Goal: Information Seeking & Learning: Learn about a topic

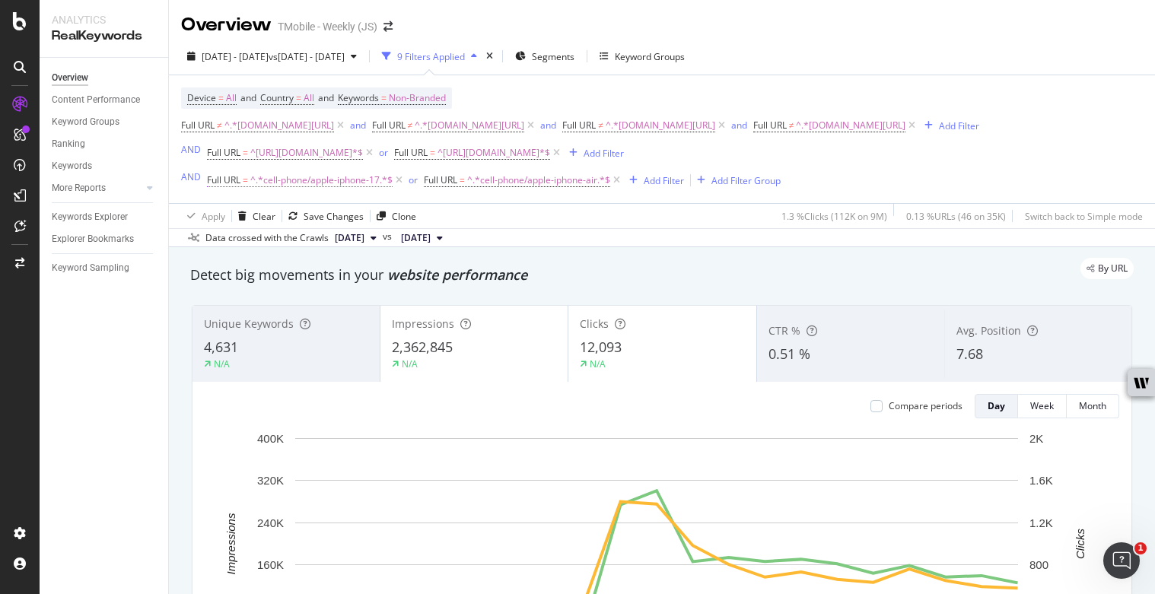
click at [342, 182] on span "^.*cell-phone/apple-iphone-17.*$" at bounding box center [321, 180] width 142 height 21
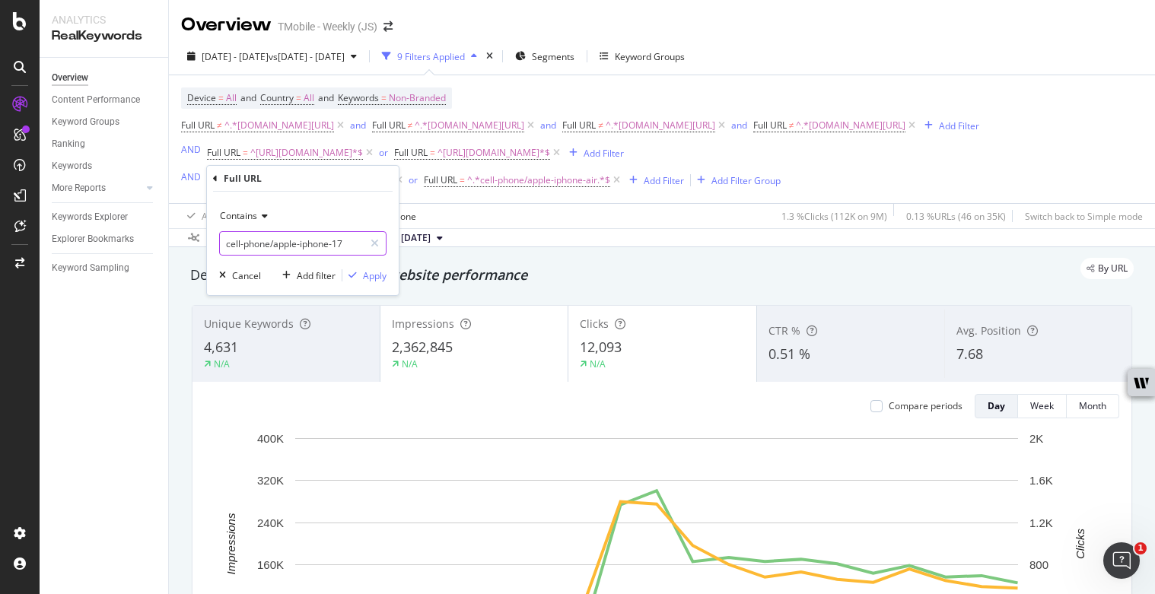
click at [312, 253] on input "cell-phone/apple-iphone-17" at bounding box center [292, 243] width 144 height 24
type input "apple"
click at [371, 269] on div "Apply" at bounding box center [375, 275] width 24 height 13
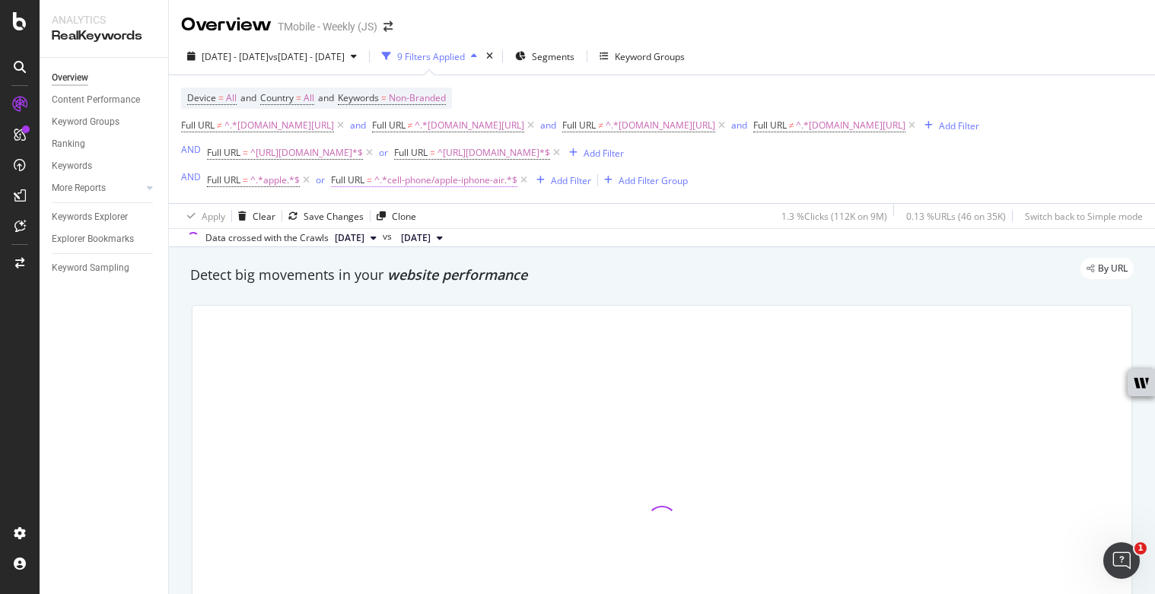
click at [446, 176] on span "^.*cell-phone/apple-iphone-air.*$" at bounding box center [445, 180] width 143 height 21
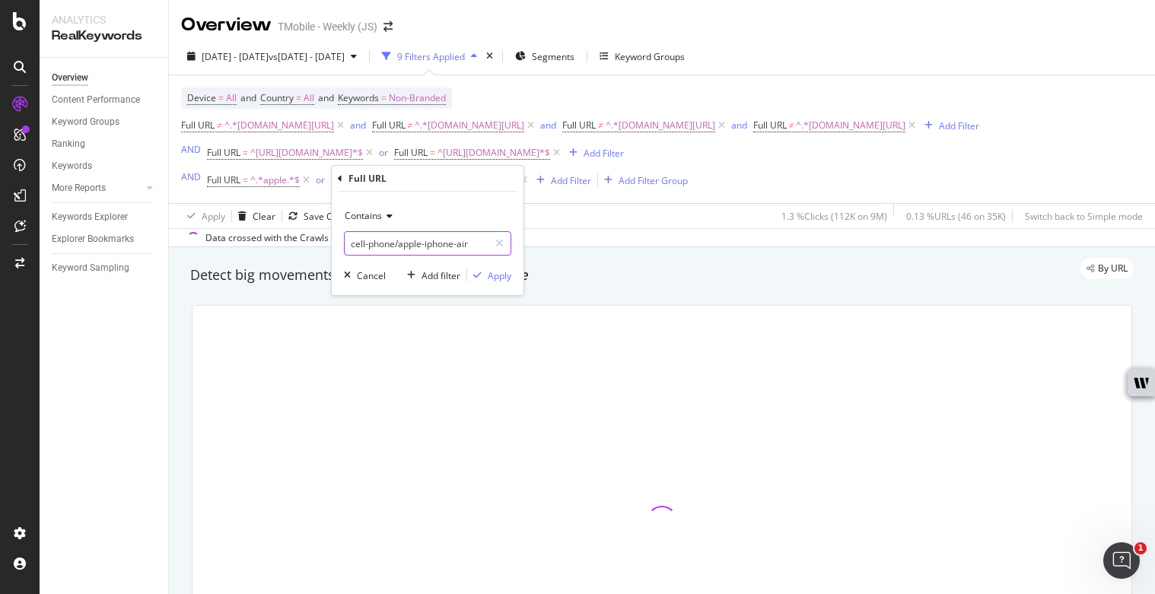
click at [433, 237] on input "cell-phone/apple-iphone-air" at bounding box center [417, 243] width 144 height 24
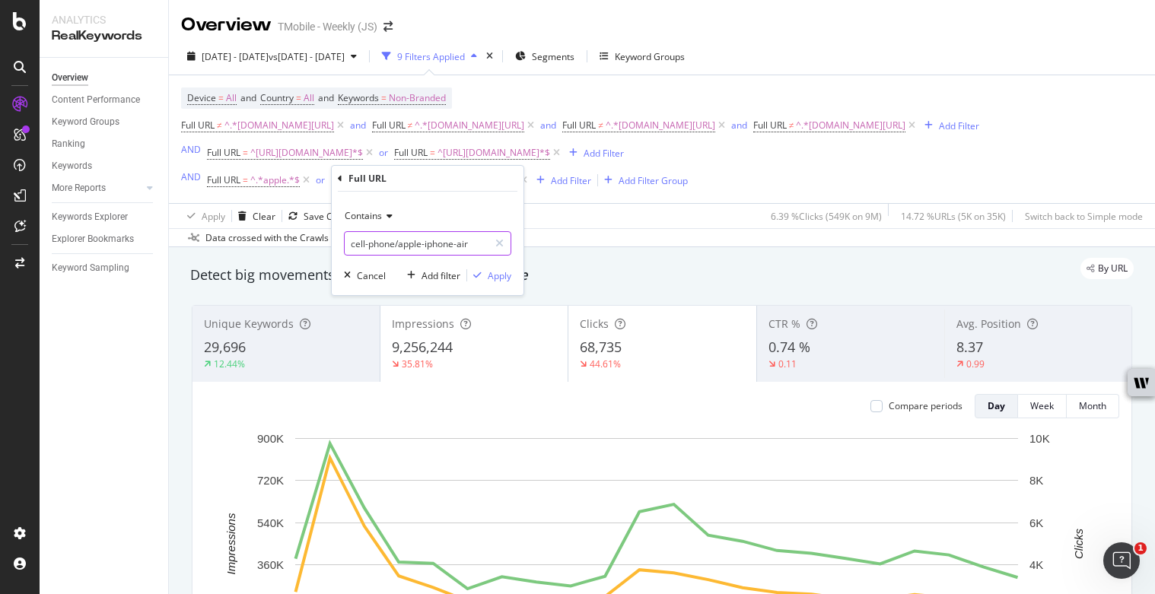
click at [433, 237] on input "cell-phone/apple-iphone-air" at bounding box center [417, 243] width 144 height 24
type input "iphone"
click at [495, 276] on div "Apply" at bounding box center [500, 275] width 24 height 13
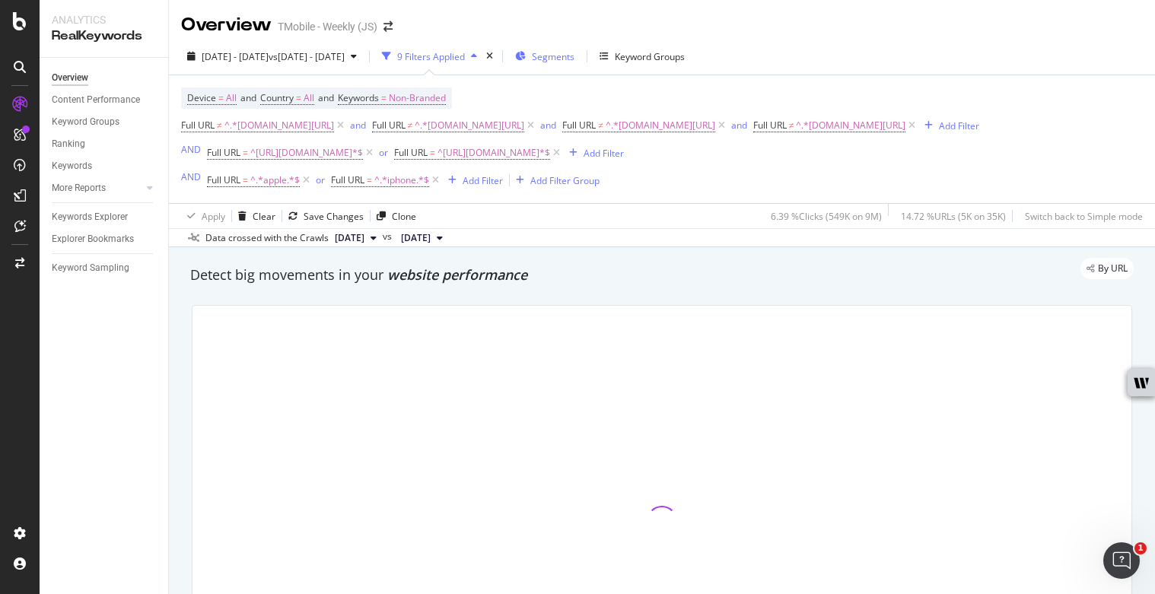
click at [574, 57] on span "Segments" at bounding box center [553, 56] width 43 height 13
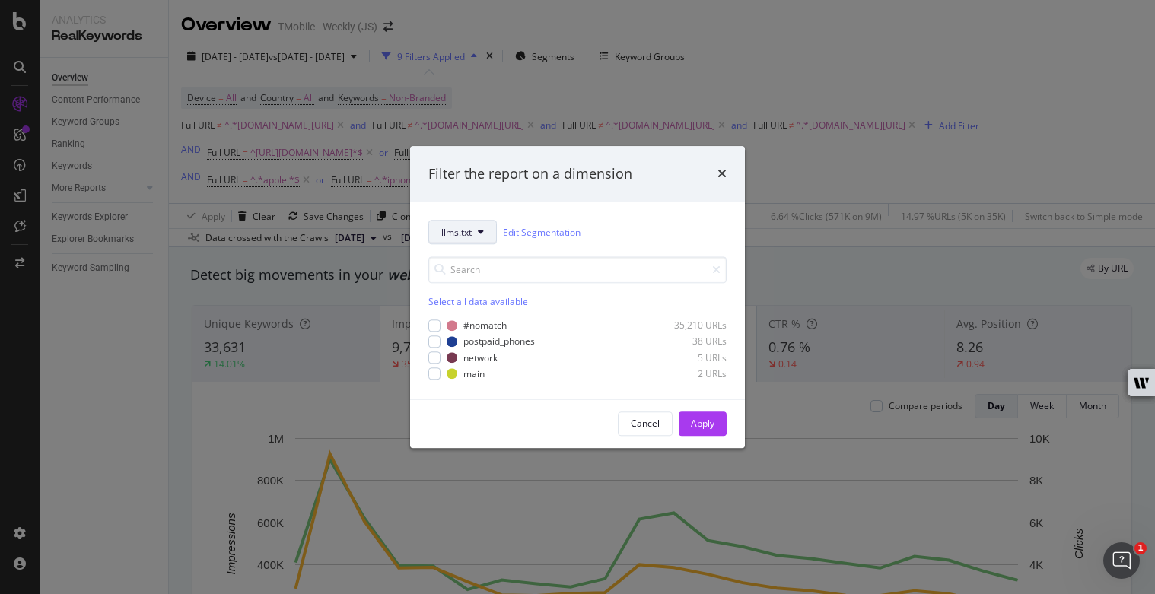
click at [481, 230] on icon "modal" at bounding box center [481, 232] width 6 height 9
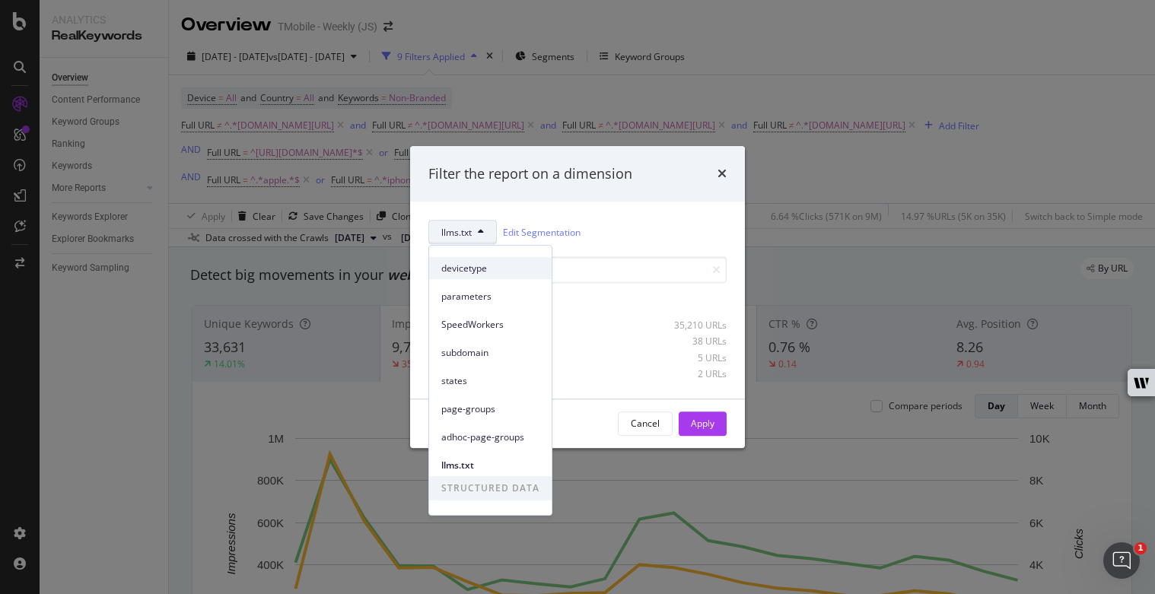
scroll to position [116, 0]
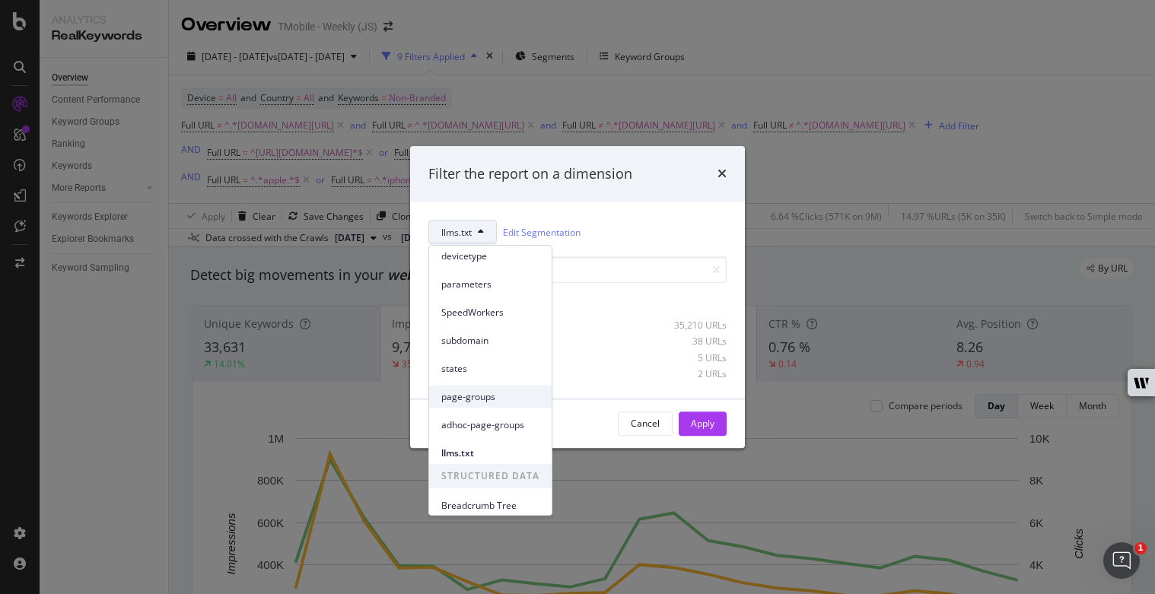
click at [501, 396] on span "page-groups" at bounding box center [490, 397] width 98 height 14
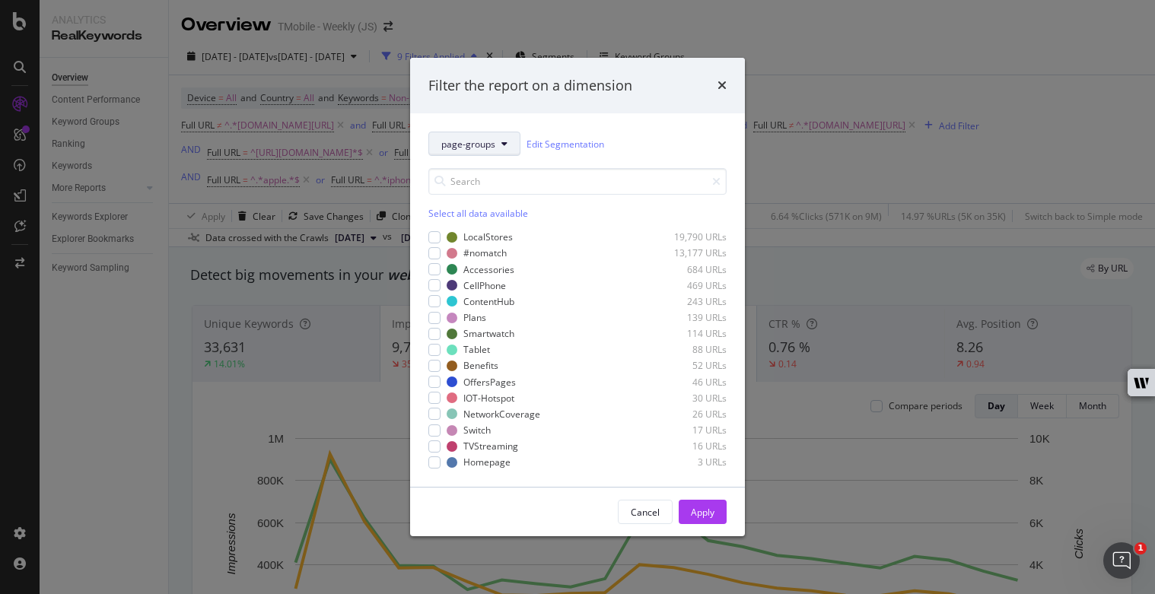
click at [482, 145] on span "page-groups" at bounding box center [468, 144] width 54 height 13
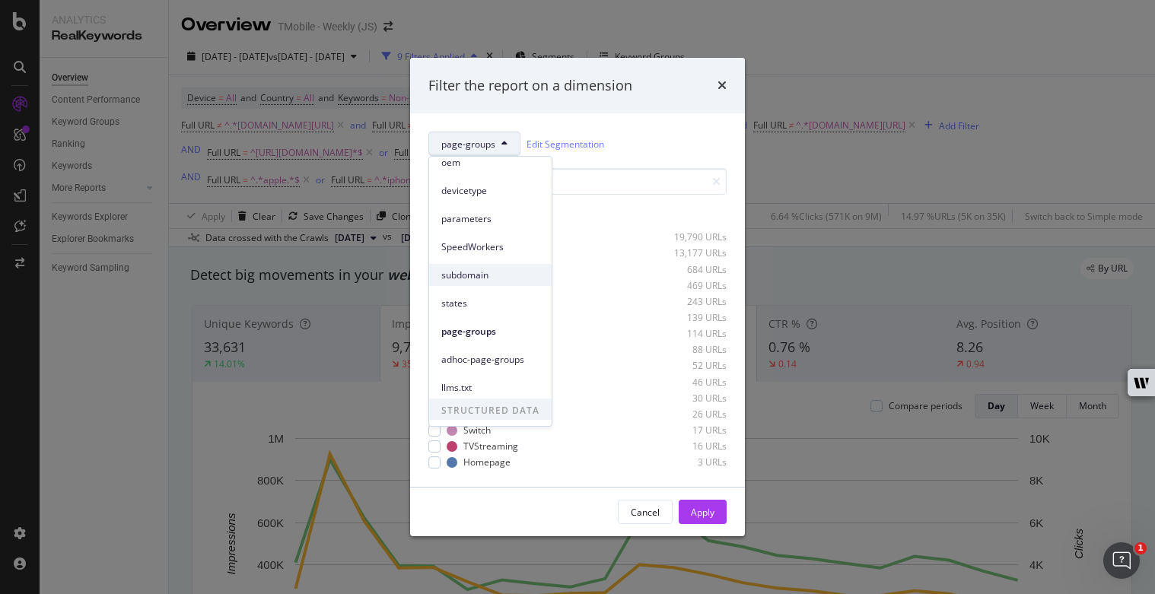
scroll to position [123, 0]
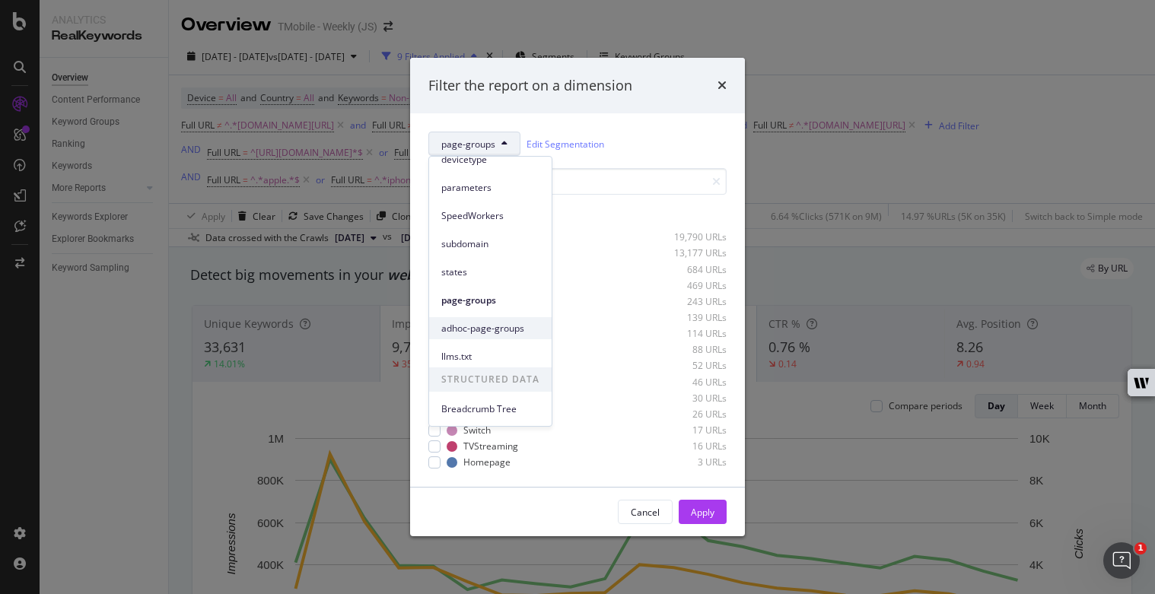
click at [520, 327] on span "adhoc-page-groups" at bounding box center [490, 329] width 98 height 14
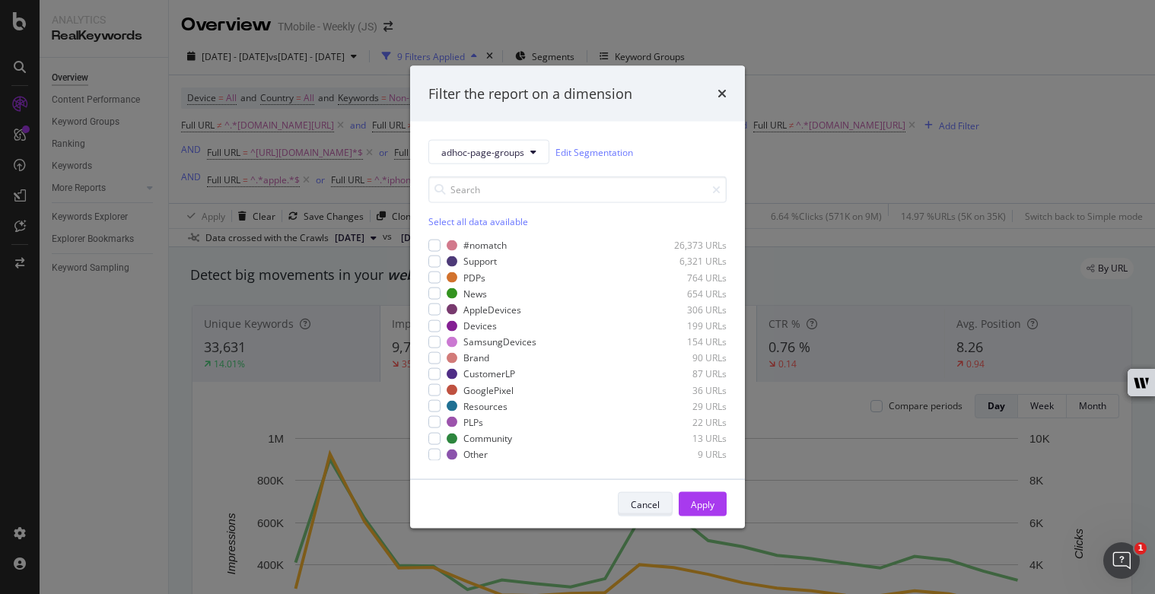
click at [637, 501] on div "Cancel" at bounding box center [645, 504] width 29 height 13
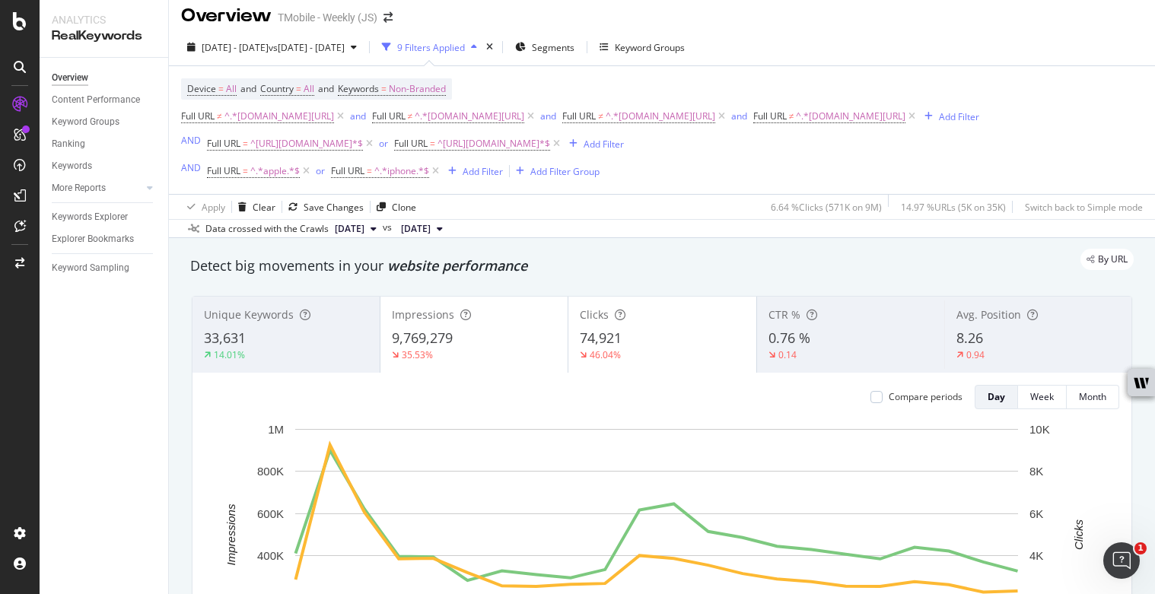
scroll to position [0, 0]
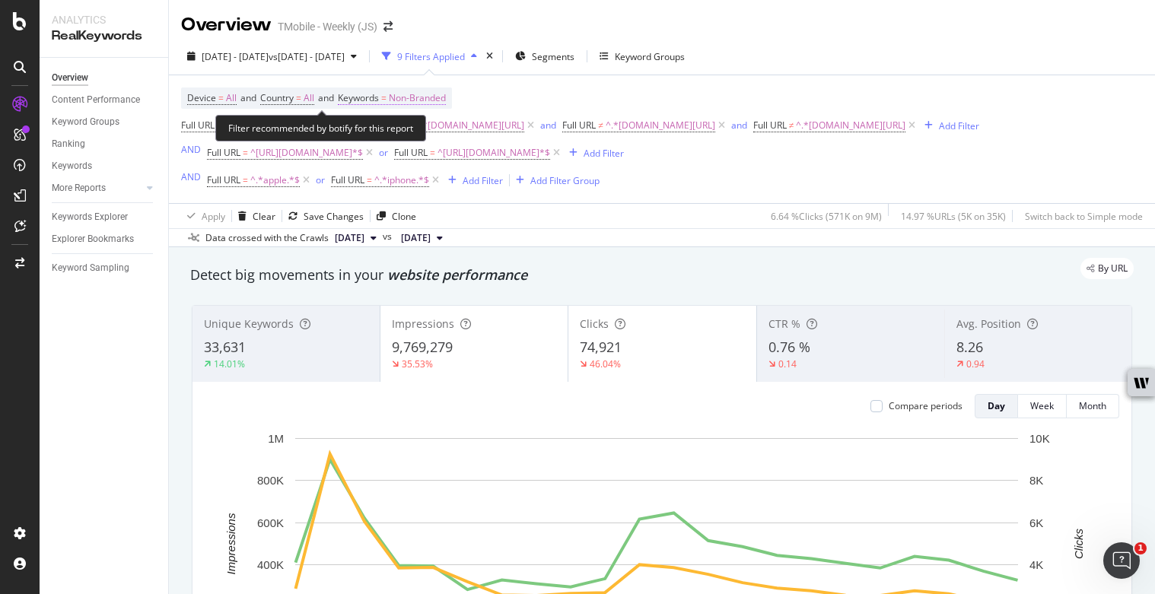
click at [425, 93] on span "Non-Branded" at bounding box center [417, 97] width 57 height 21
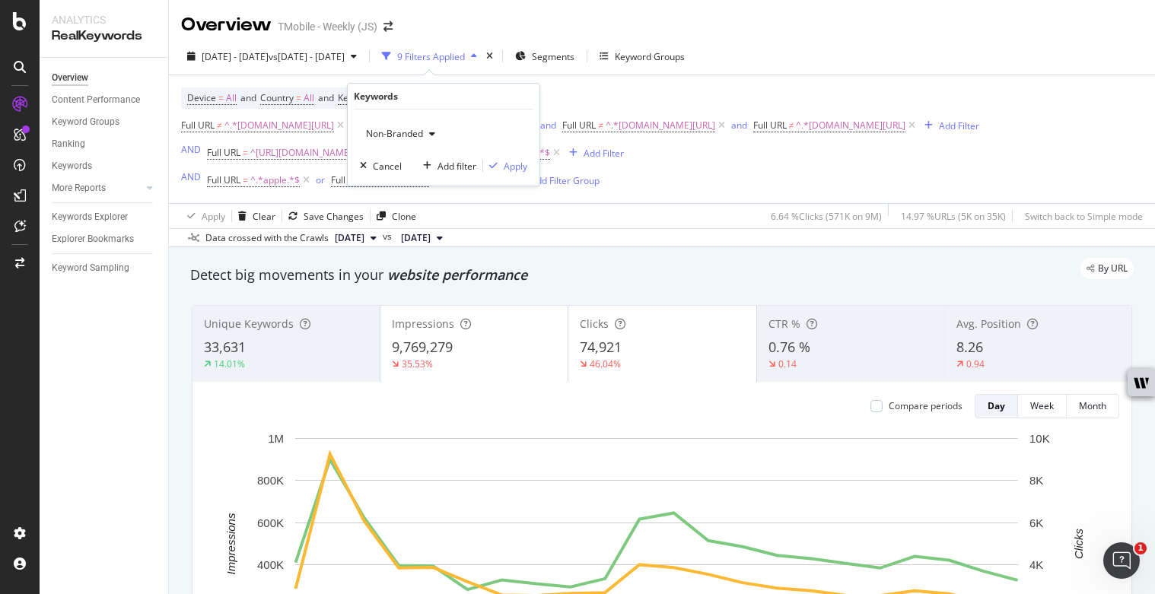
click at [415, 133] on span "Non-Branded" at bounding box center [391, 133] width 63 height 13
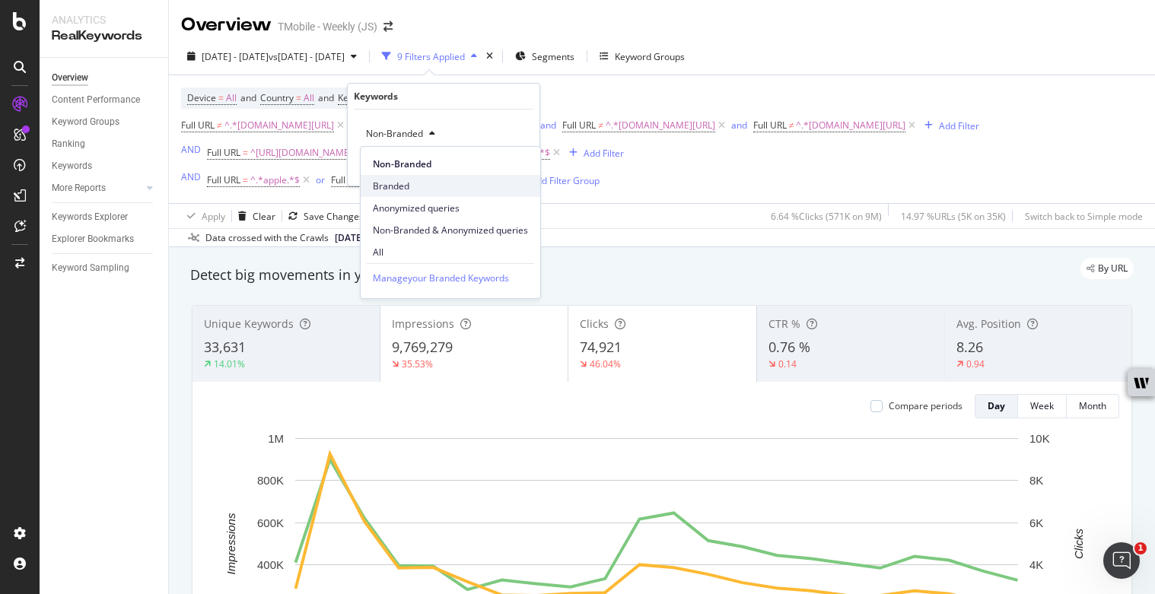
click at [412, 185] on span "Branded" at bounding box center [450, 187] width 155 height 14
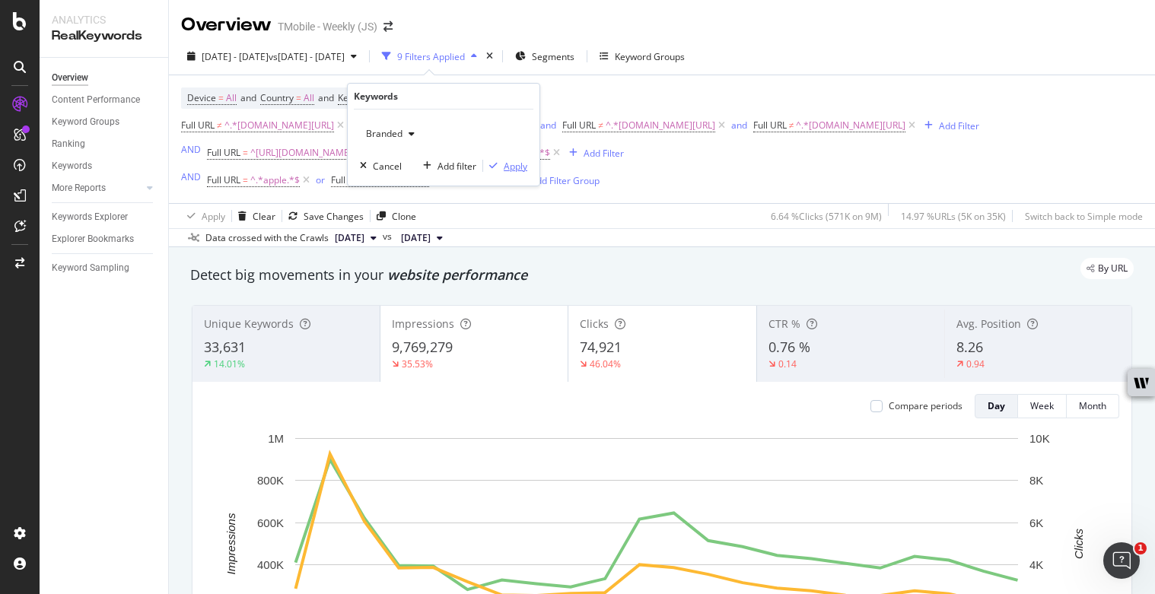
click at [519, 166] on div "Apply" at bounding box center [516, 166] width 24 height 13
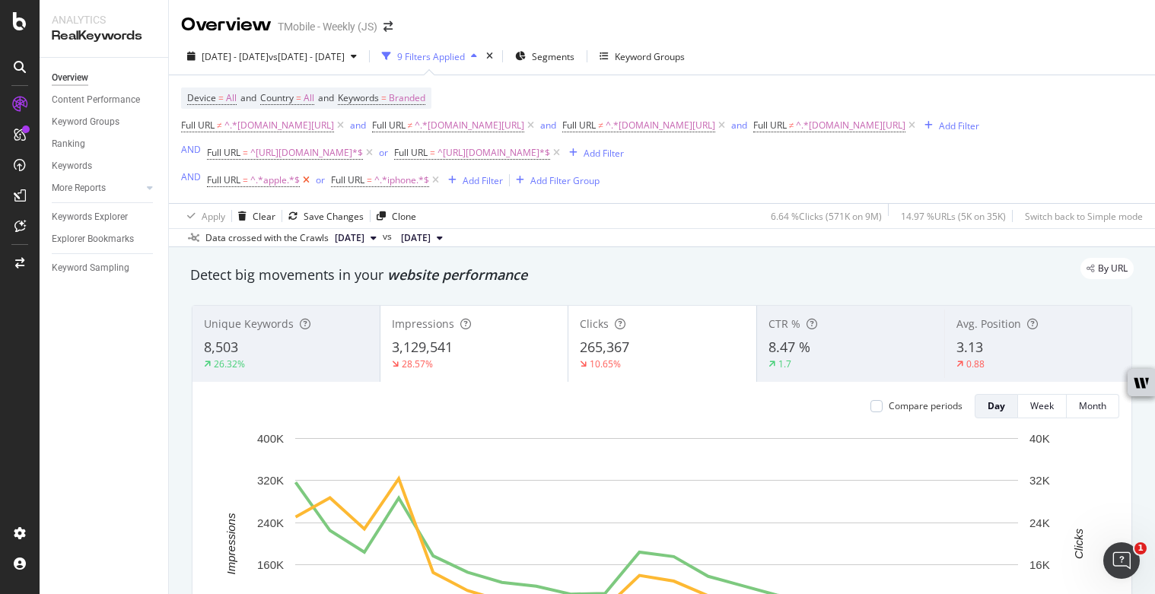
click at [307, 179] on icon at bounding box center [306, 180] width 13 height 15
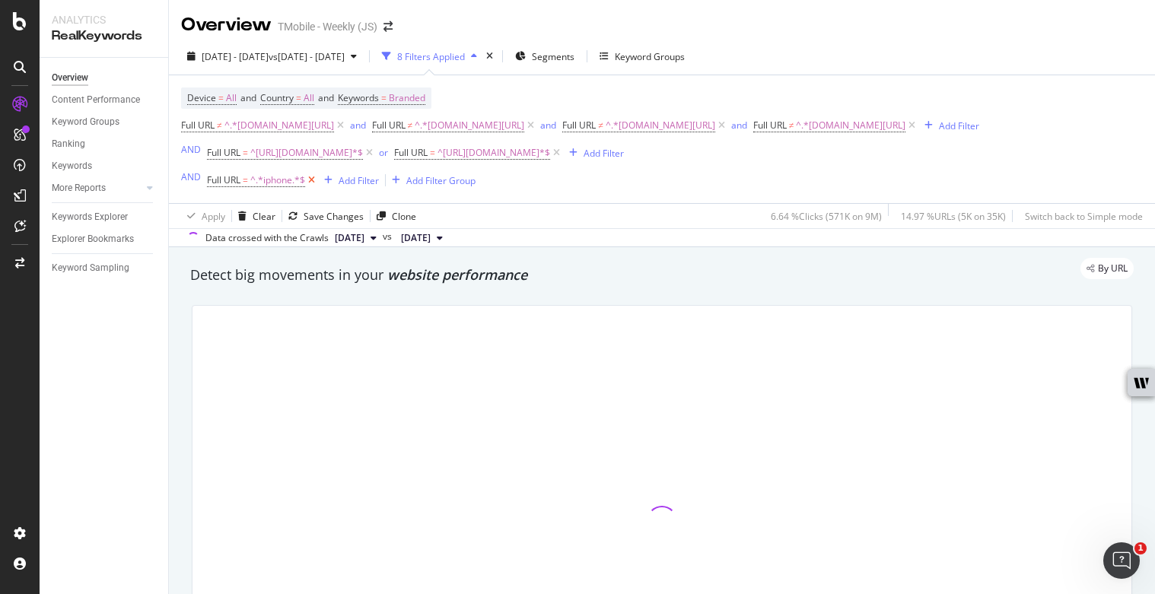
click at [316, 181] on icon at bounding box center [311, 180] width 13 height 15
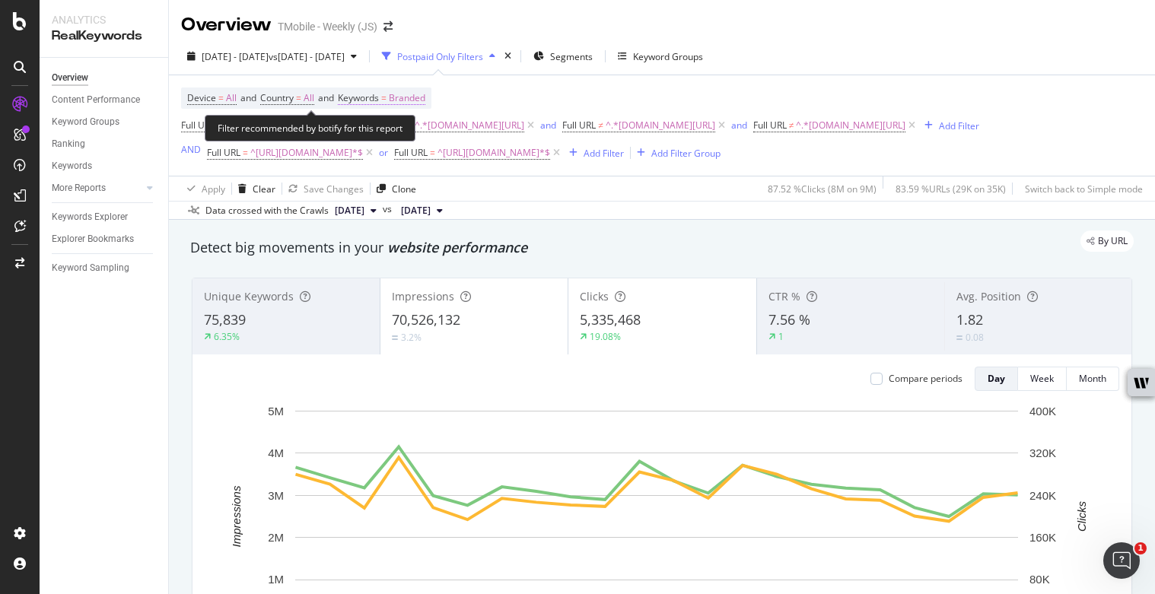
click at [413, 96] on span "Branded" at bounding box center [407, 97] width 37 height 21
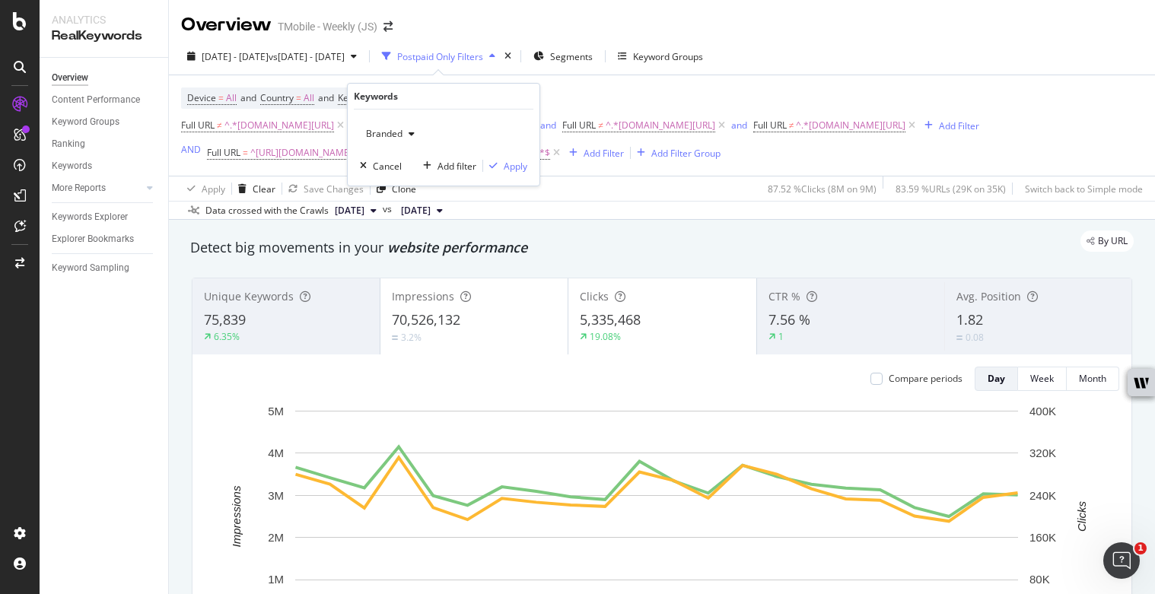
click at [398, 132] on span "Branded" at bounding box center [381, 133] width 43 height 13
click at [407, 164] on span "Non-Branded" at bounding box center [450, 164] width 155 height 14
click at [509, 164] on div "Apply" at bounding box center [516, 166] width 24 height 13
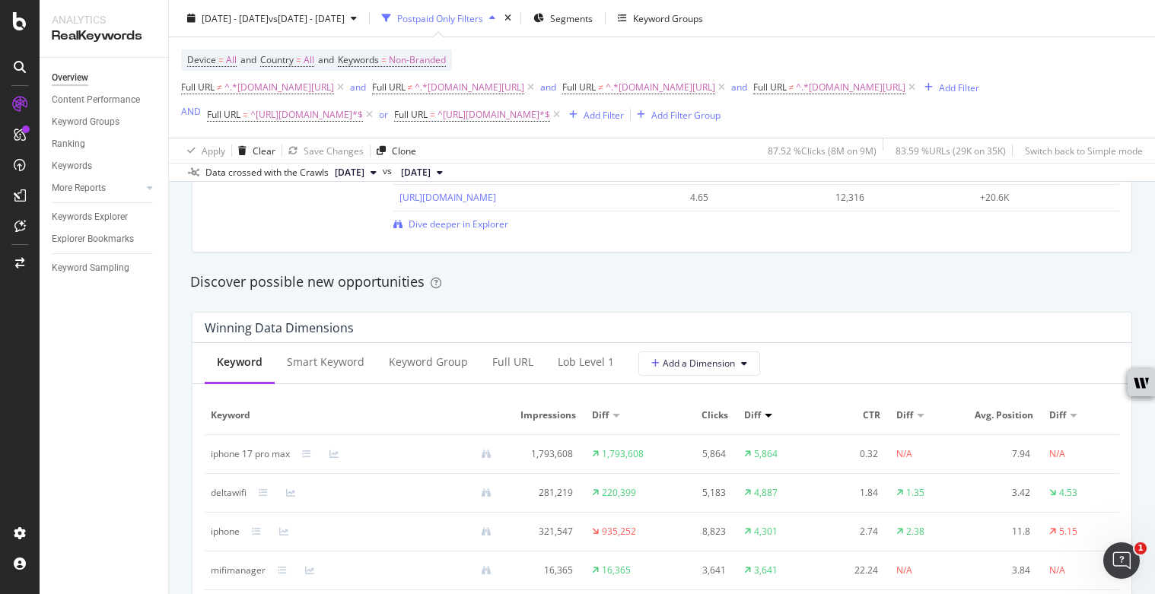
scroll to position [1306, 0]
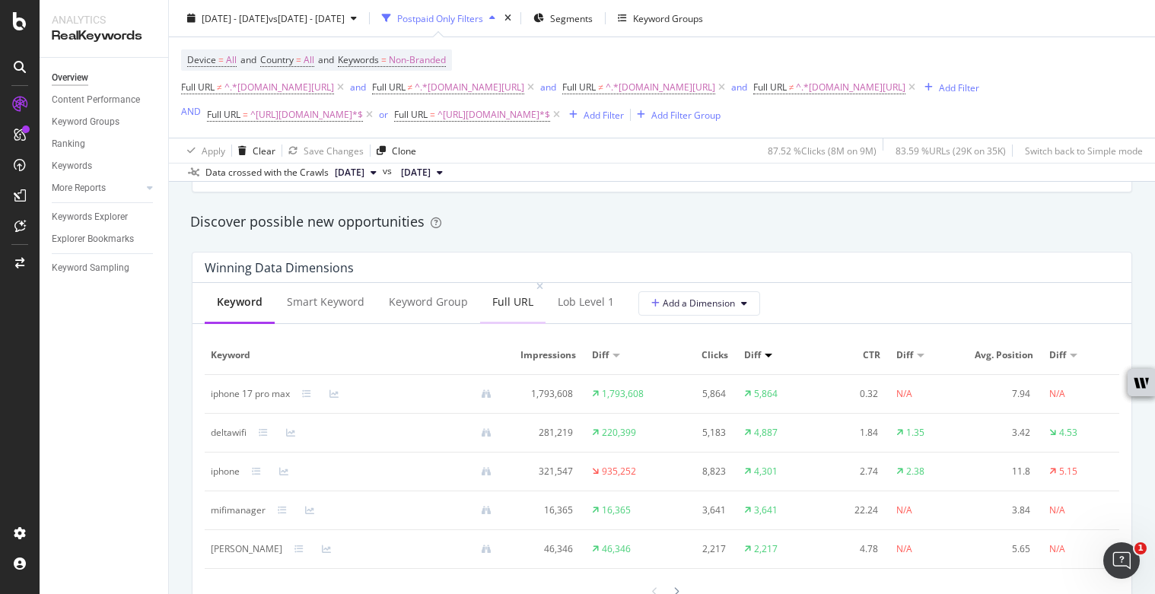
click at [492, 298] on div "Full URL" at bounding box center [512, 301] width 41 height 15
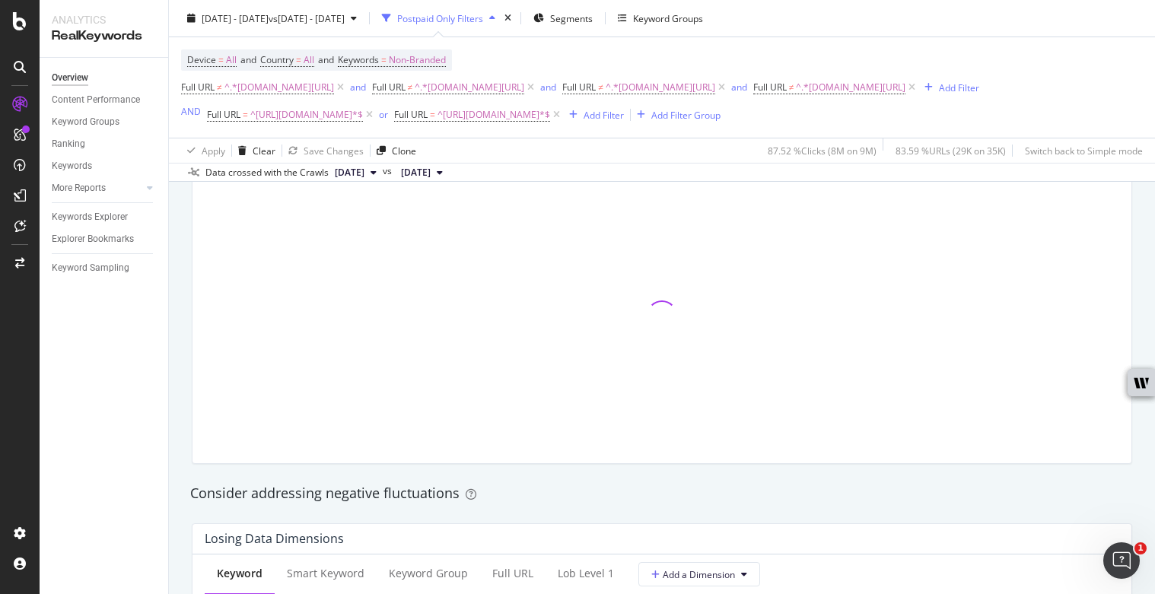
scroll to position [1484, 0]
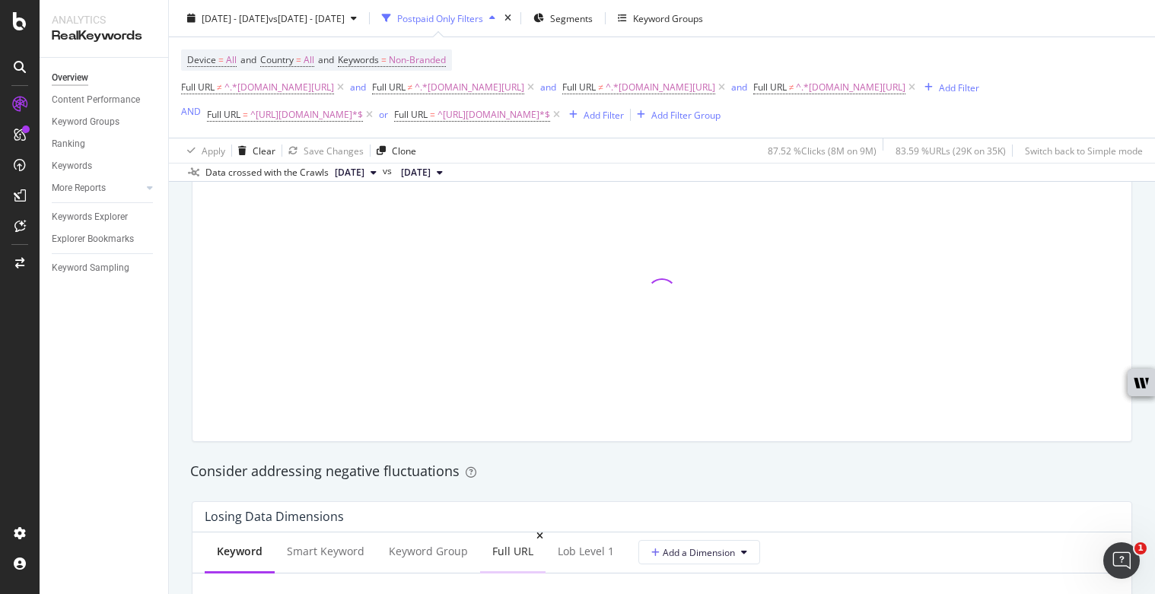
click at [509, 548] on div "Full URL" at bounding box center [512, 551] width 41 height 15
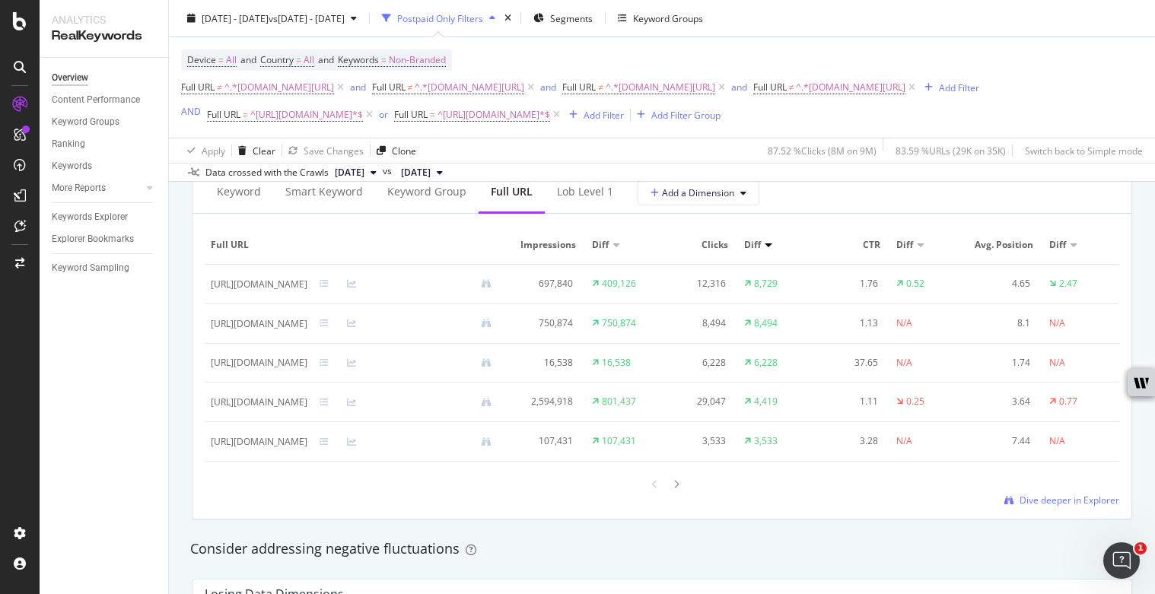
scroll to position [1415, 0]
click at [674, 496] on div at bounding box center [676, 485] width 14 height 21
click at [673, 491] on icon at bounding box center [676, 486] width 6 height 9
click at [669, 496] on div at bounding box center [676, 485] width 14 height 21
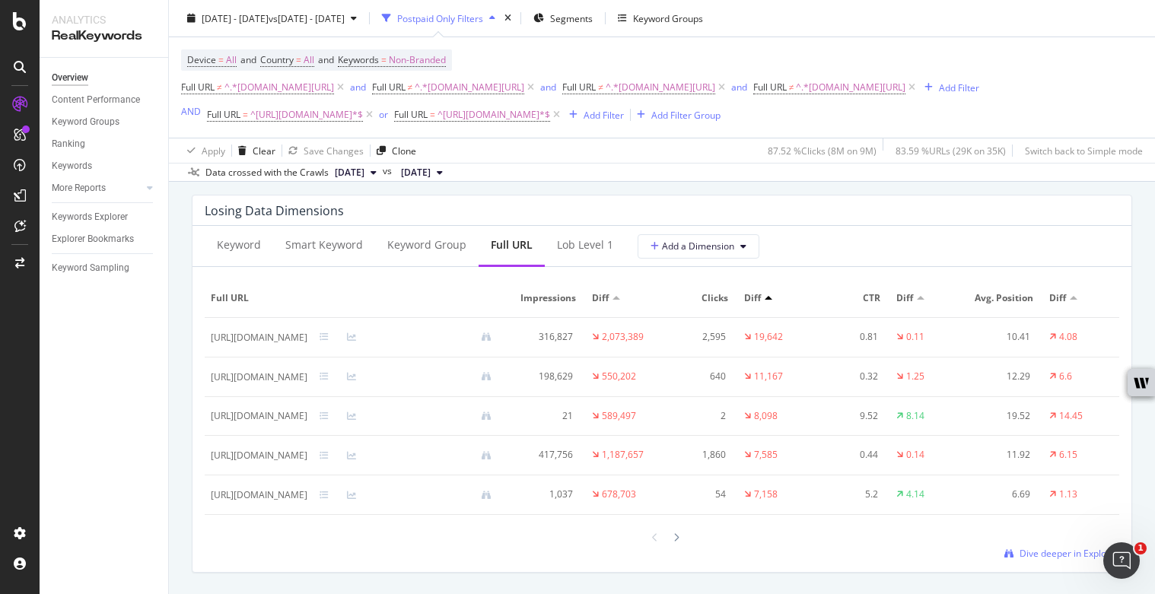
scroll to position [1809, 0]
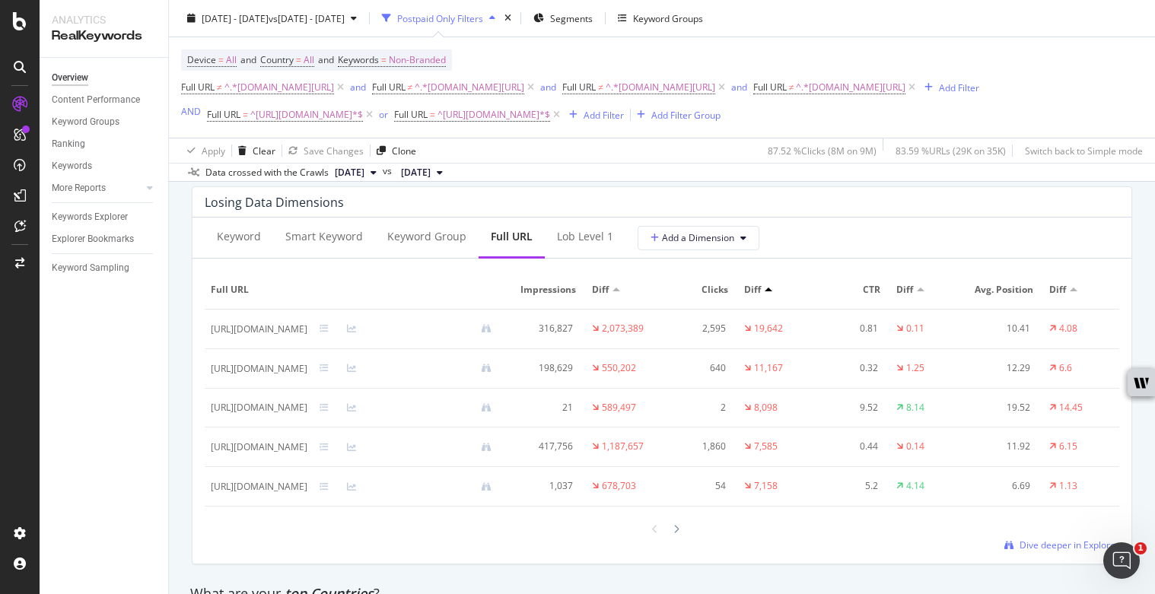
click at [663, 539] on div at bounding box center [662, 529] width 43 height 21
click at [673, 534] on icon at bounding box center [676, 529] width 6 height 9
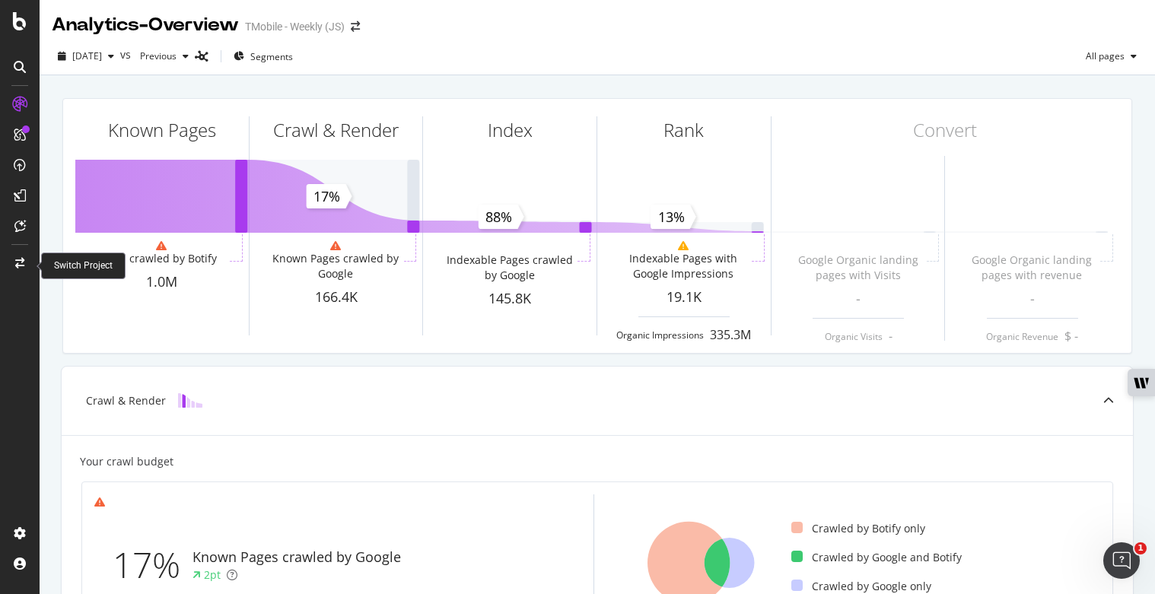
click at [30, 255] on div at bounding box center [20, 263] width 37 height 24
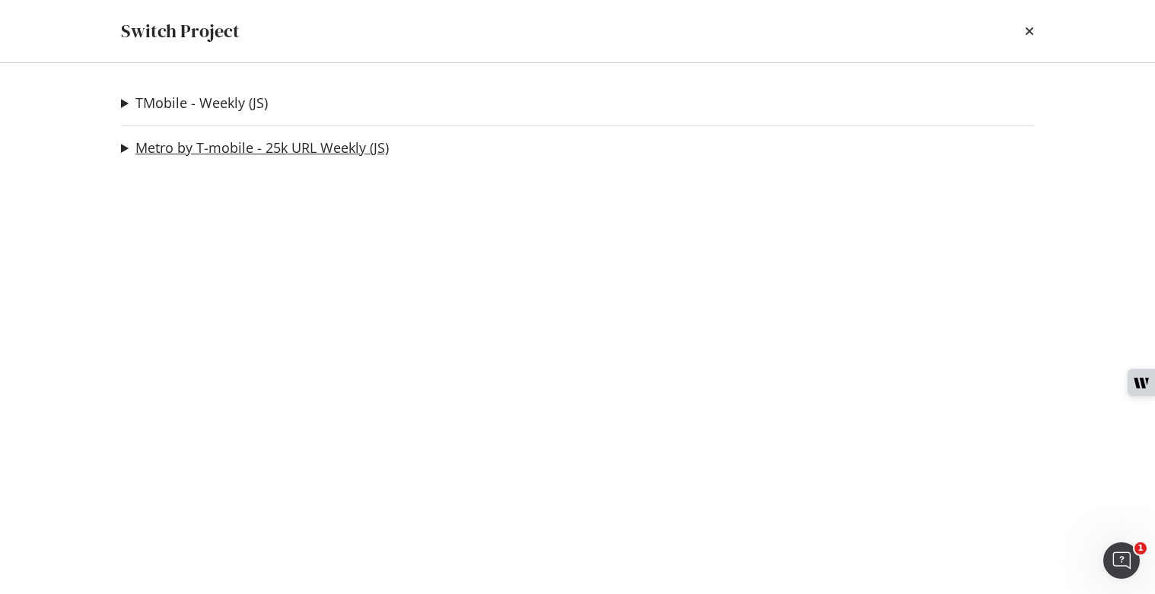
click at [174, 145] on link "Metro by T-mobile - 25k URL Weekly (JS)" at bounding box center [261, 148] width 253 height 16
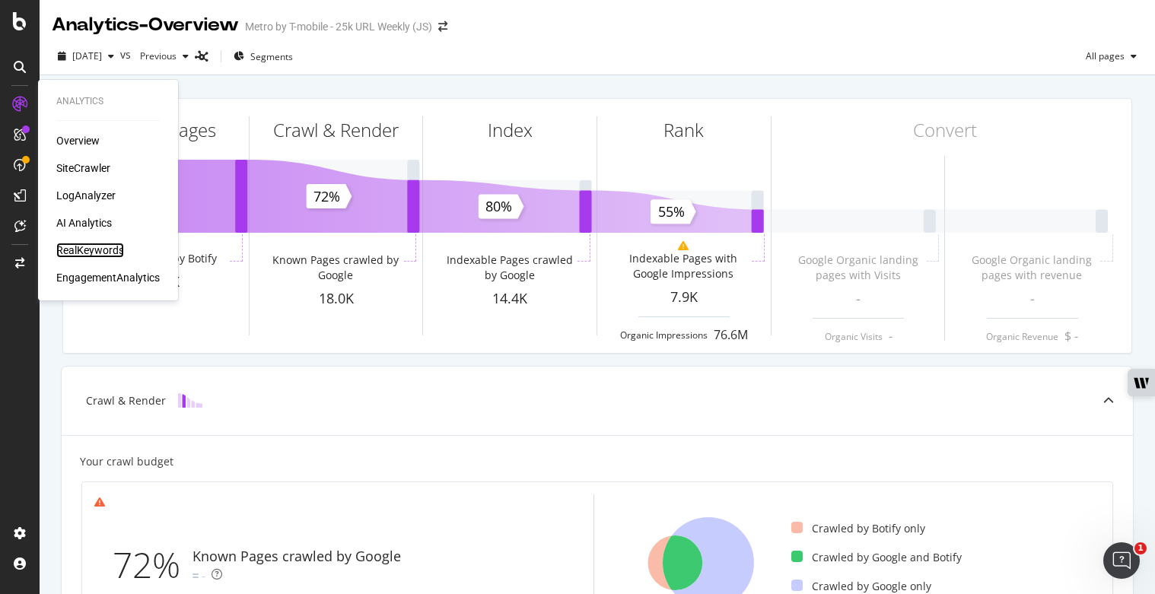
click at [86, 244] on div "RealKeywords" at bounding box center [90, 250] width 68 height 15
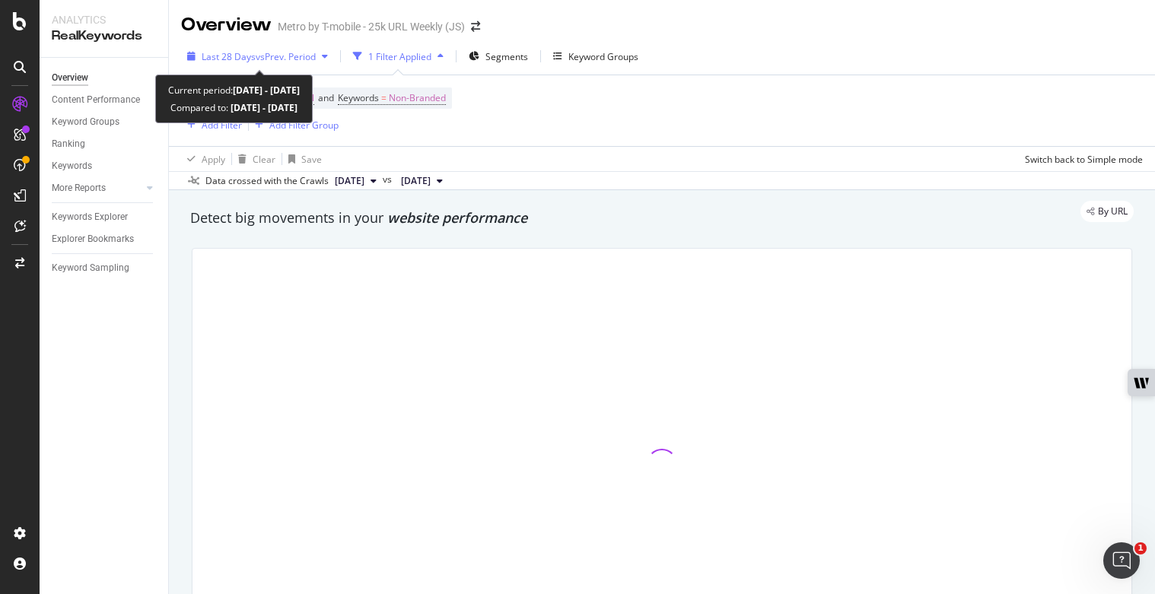
click at [238, 52] on span "Last 28 Days" at bounding box center [229, 56] width 54 height 13
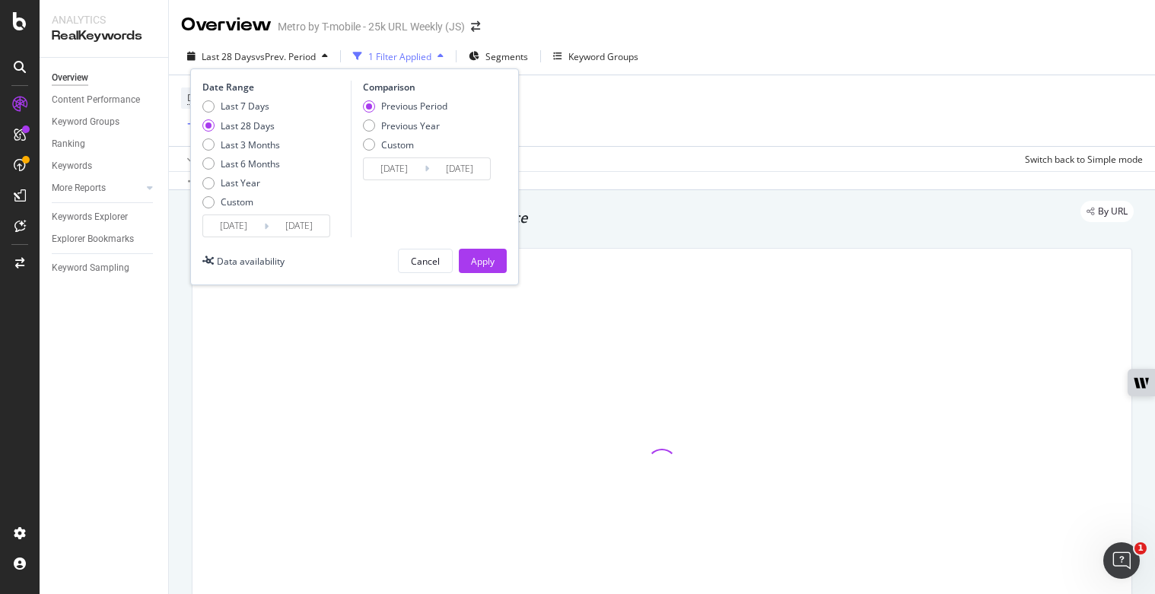
drag, startPoint x: 229, startPoint y: 230, endPoint x: 281, endPoint y: 178, distance: 73.7
click at [229, 231] on input "2025/09/14" at bounding box center [233, 225] width 61 height 21
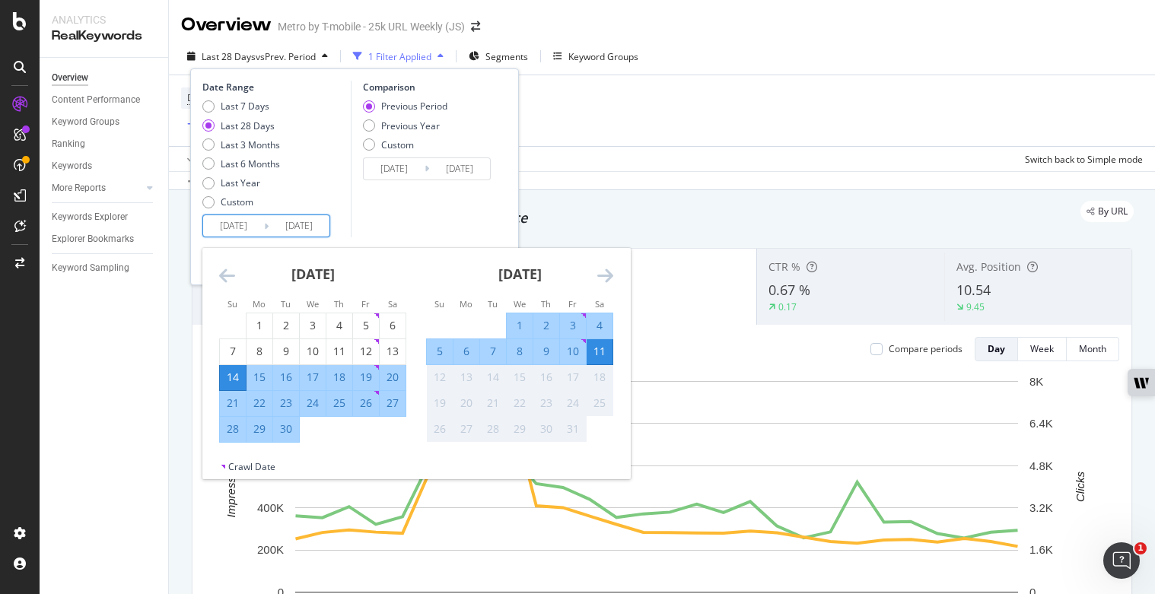
click at [229, 274] on icon "Move backward to switch to the previous month." at bounding box center [227, 275] width 16 height 18
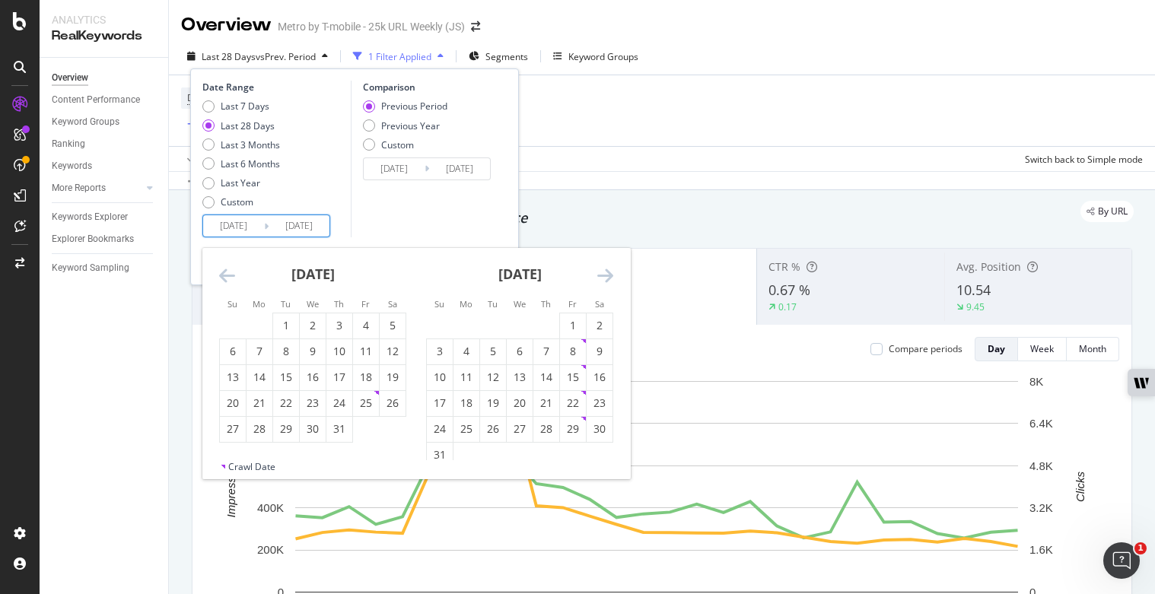
click at [229, 274] on icon "Move backward to switch to the previous month." at bounding box center [227, 275] width 16 height 18
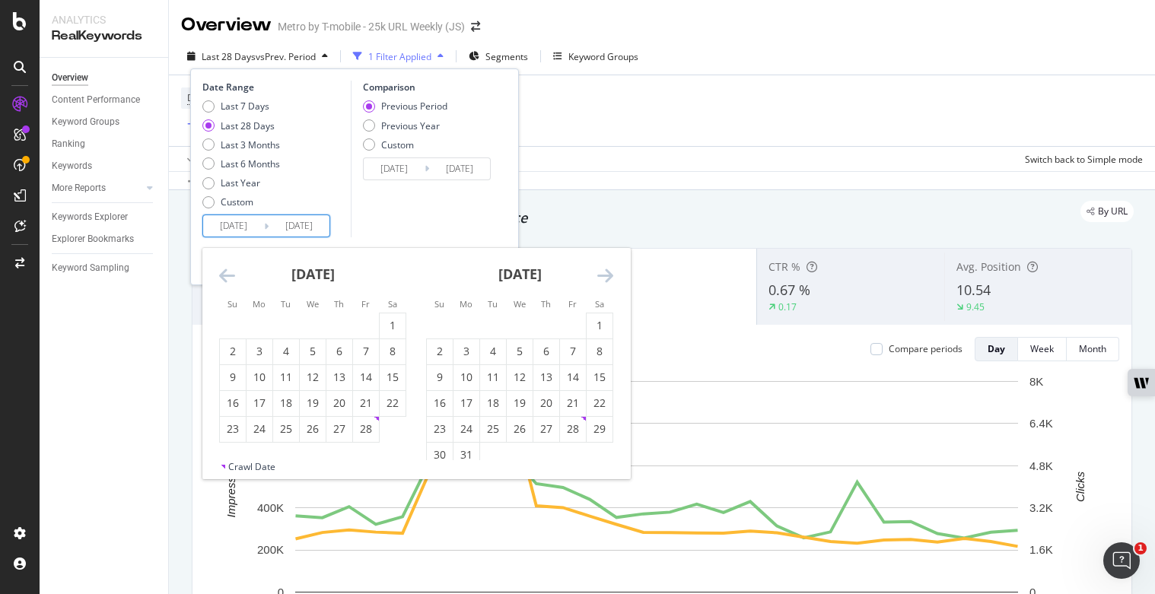
click at [229, 274] on icon "Move backward to switch to the previous month." at bounding box center [227, 275] width 16 height 18
click at [313, 321] on div "1" at bounding box center [313, 325] width 26 height 15
type input "2025/01/01"
type input "2024/03/22"
type input "2024/12/31"
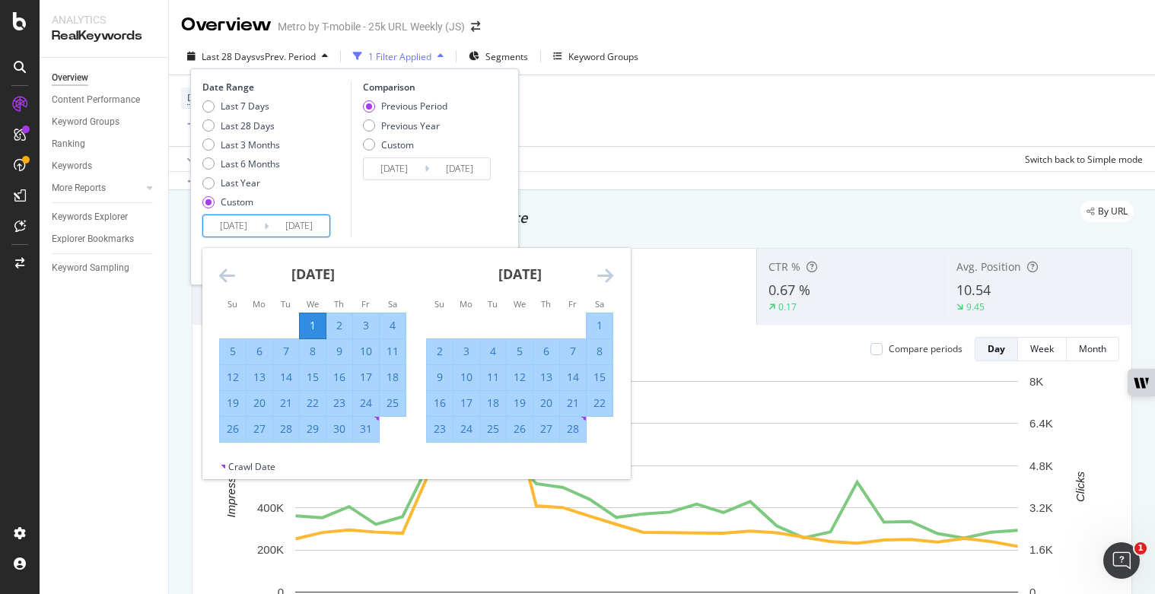
click at [605, 272] on icon "Move forward to switch to the next month." at bounding box center [605, 275] width 16 height 18
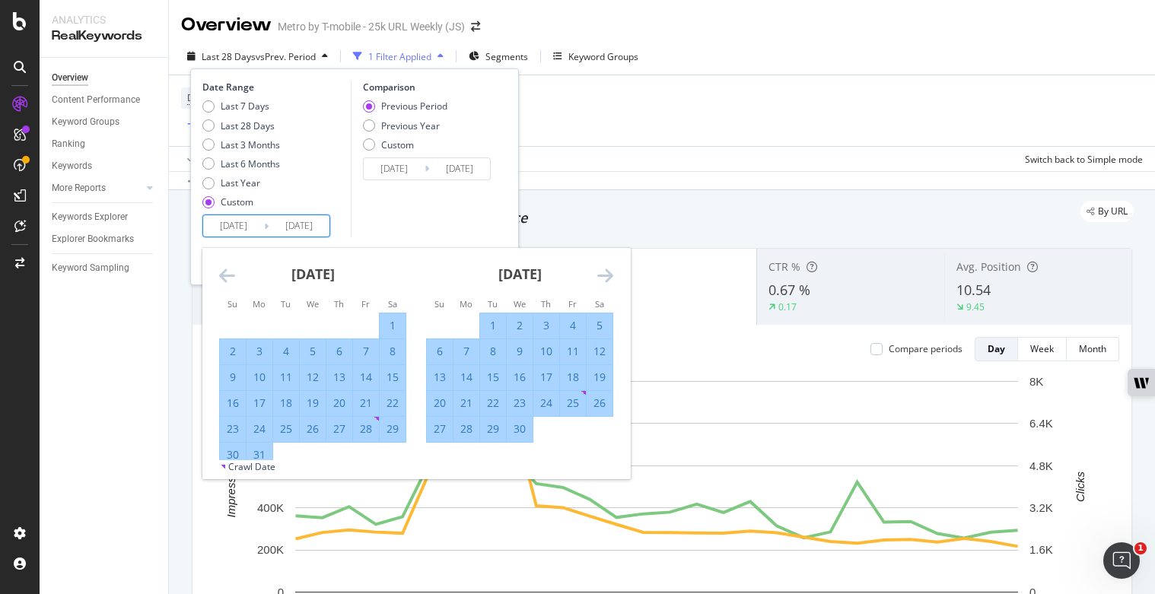
click at [605, 272] on icon "Move forward to switch to the next month." at bounding box center [605, 275] width 16 height 18
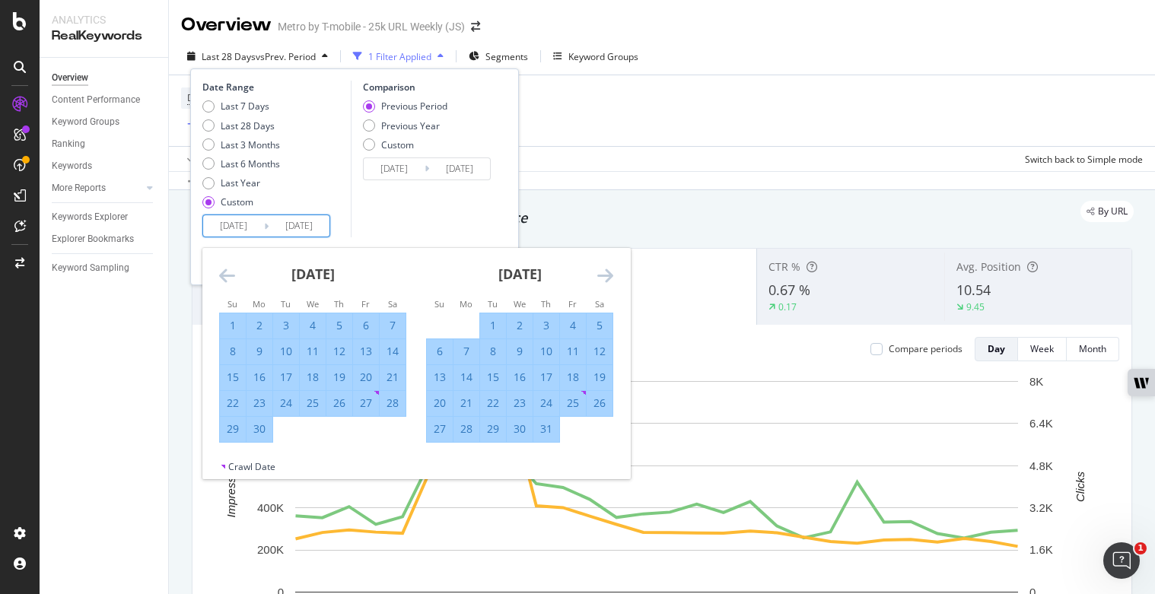
click at [605, 272] on icon "Move forward to switch to the next month." at bounding box center [605, 275] width 16 height 18
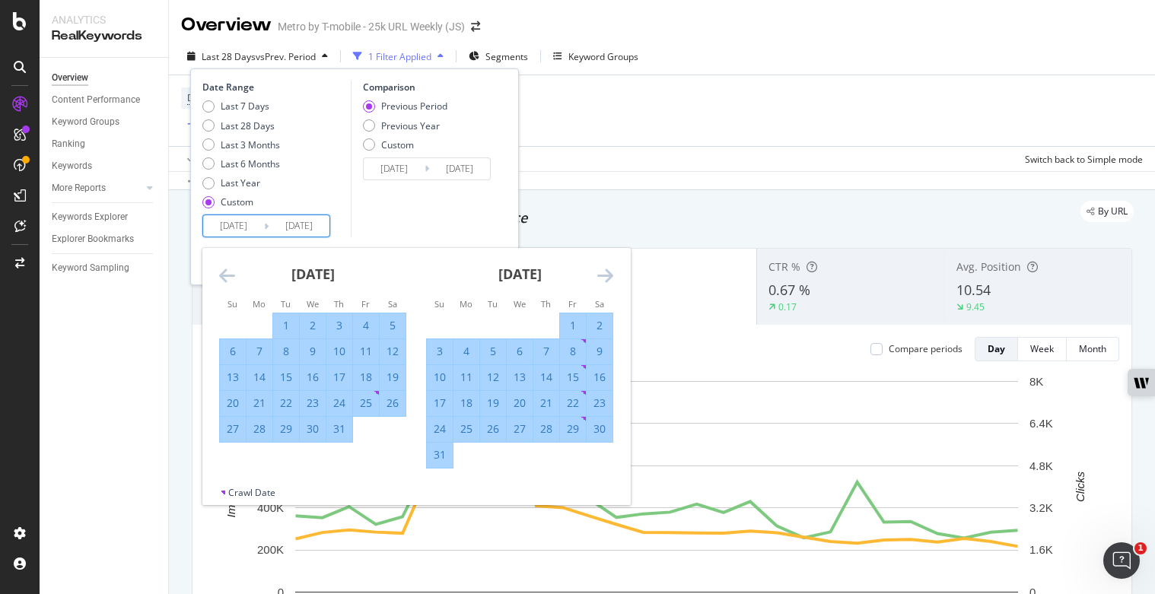
click at [605, 272] on icon "Move forward to switch to the next month." at bounding box center [605, 275] width 16 height 18
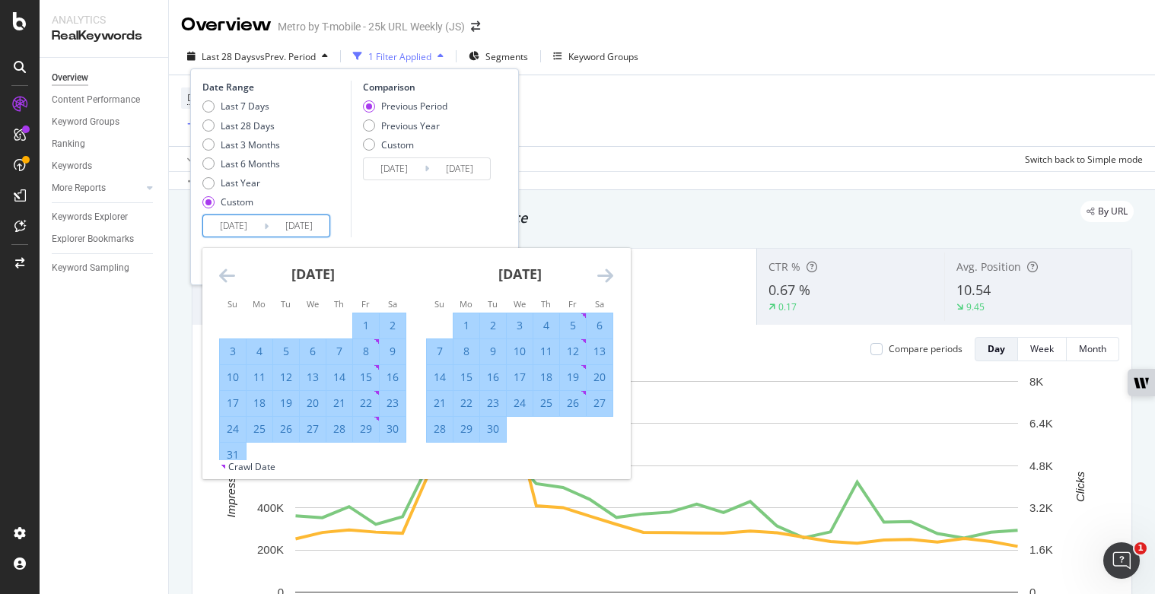
click at [495, 428] on div "30" at bounding box center [493, 428] width 26 height 15
type input "2025/09/30"
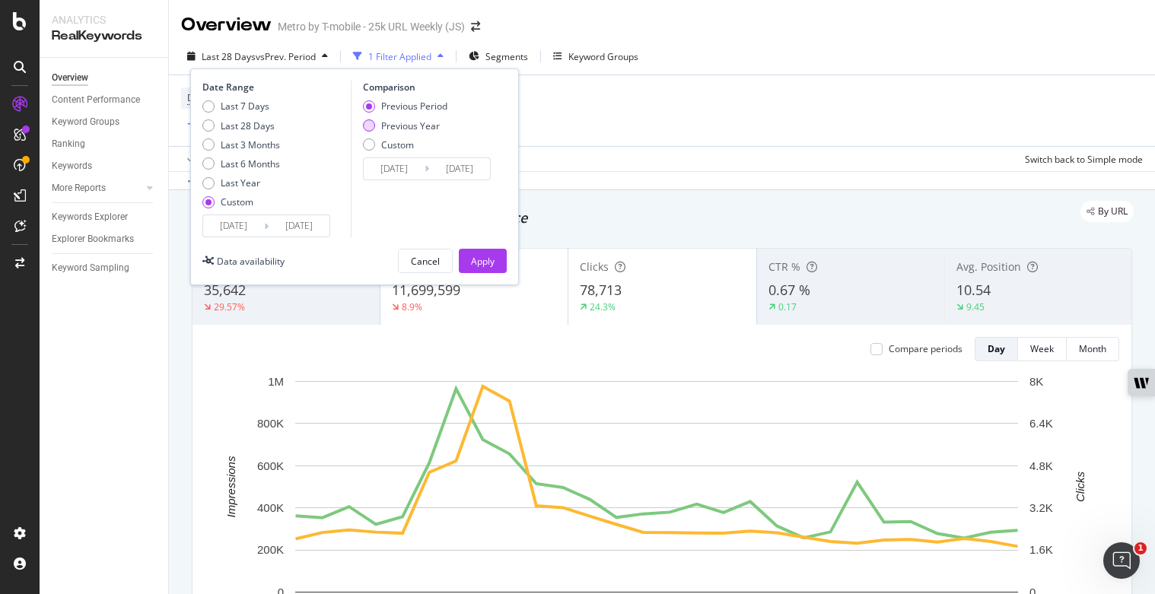
click at [414, 129] on div "Previous Year" at bounding box center [410, 125] width 59 height 13
type input "2024/01/03"
type input "2024/10/01"
click at [482, 165] on input "2024/10/01" at bounding box center [459, 168] width 61 height 21
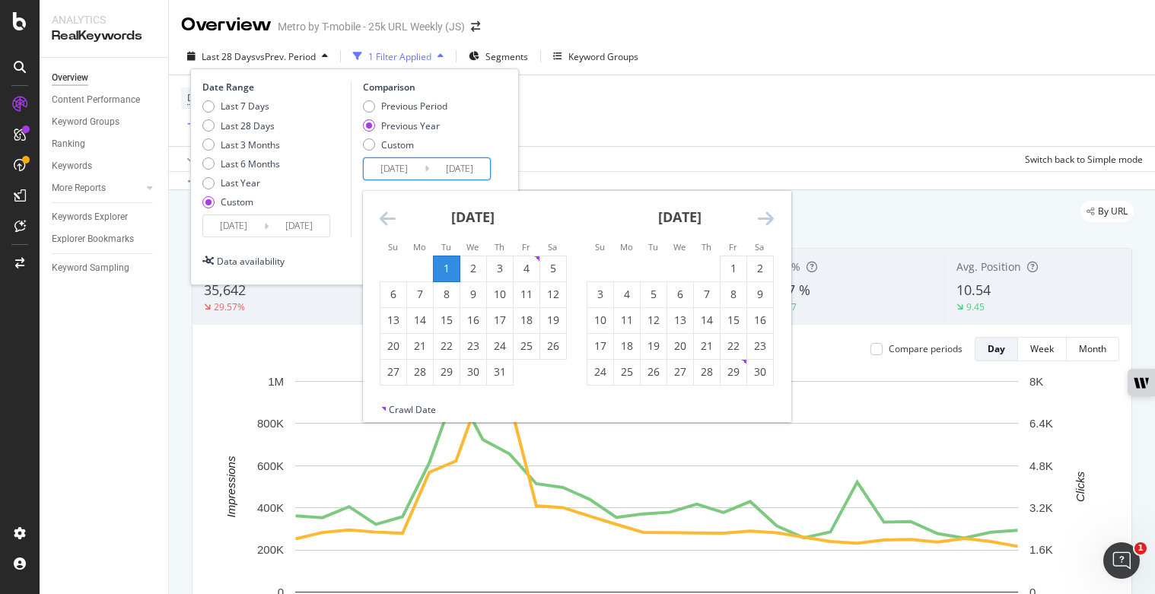
click at [415, 169] on input "2024/01/03" at bounding box center [394, 168] width 61 height 21
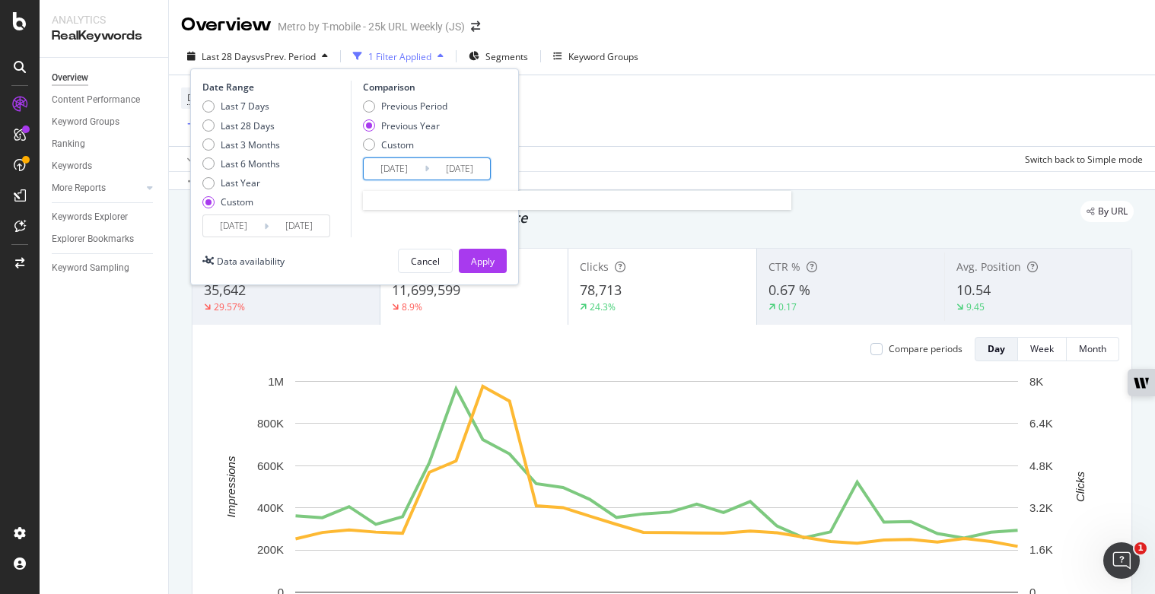
click at [417, 170] on input "2024/01/03" at bounding box center [394, 168] width 61 height 21
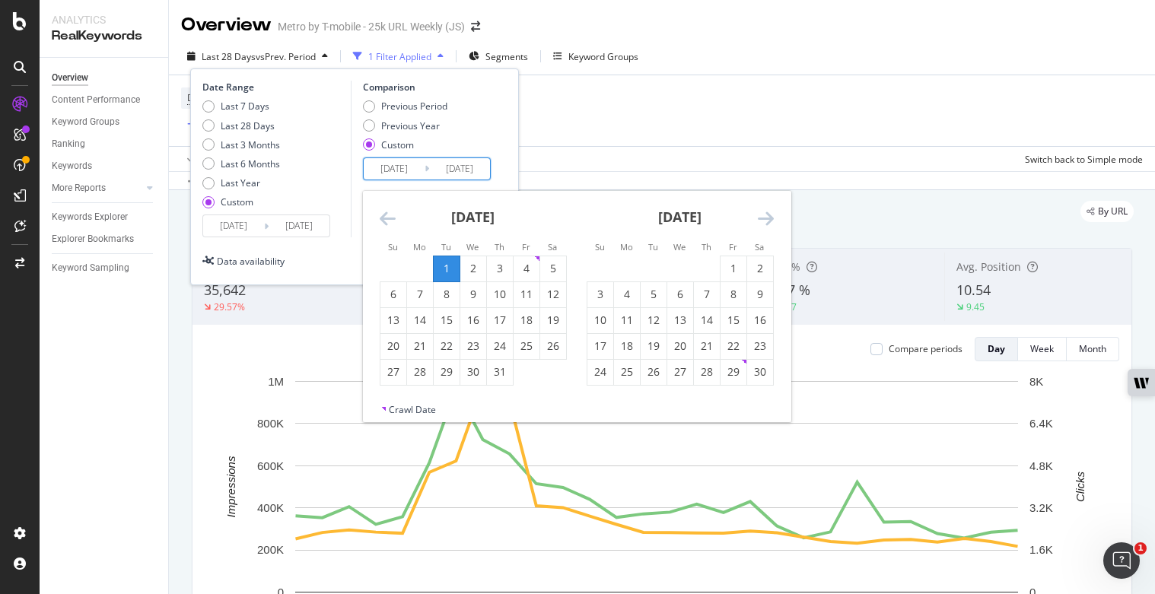
type input "2024/01/01"
click at [489, 167] on input "2024/10/01" at bounding box center [459, 168] width 61 height 21
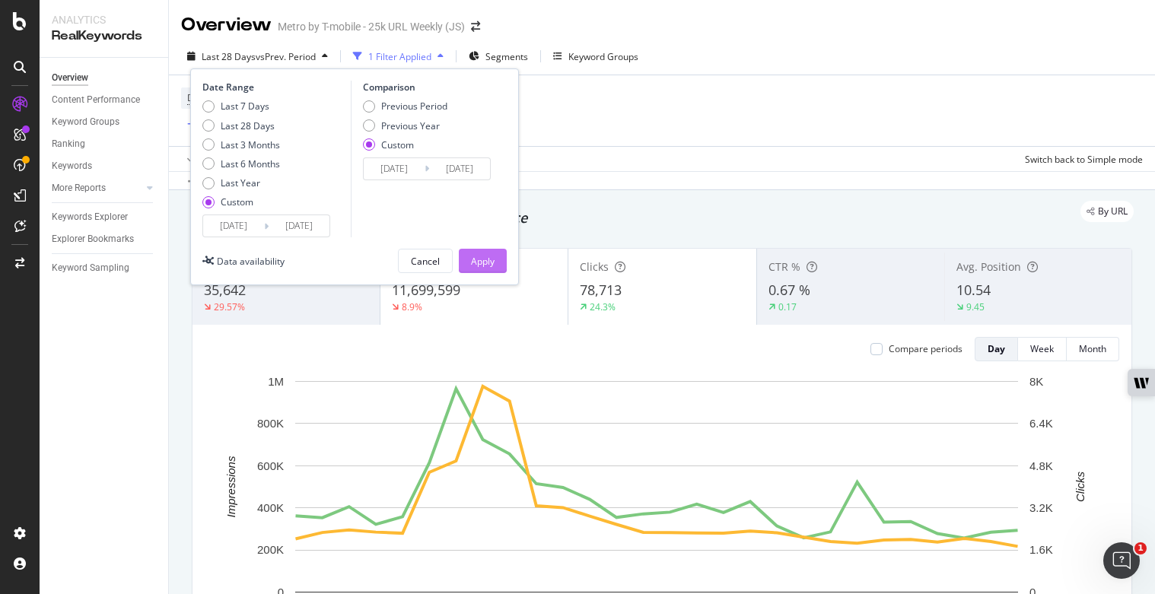
type input "2024/09/30"
click at [473, 255] on div "Apply" at bounding box center [483, 261] width 24 height 13
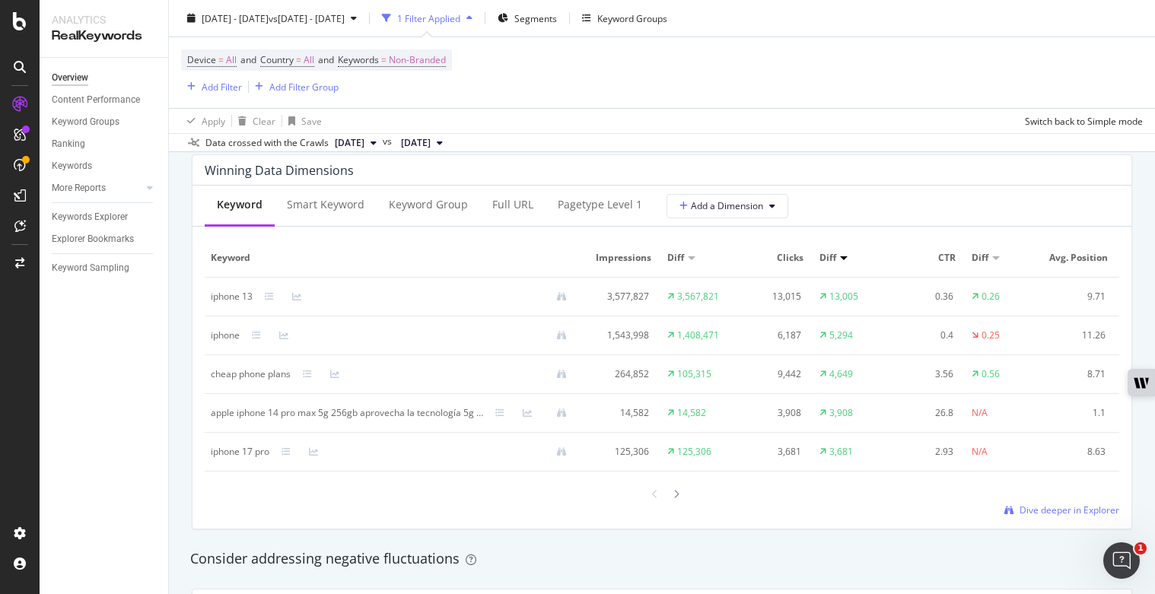
scroll to position [1314, 0]
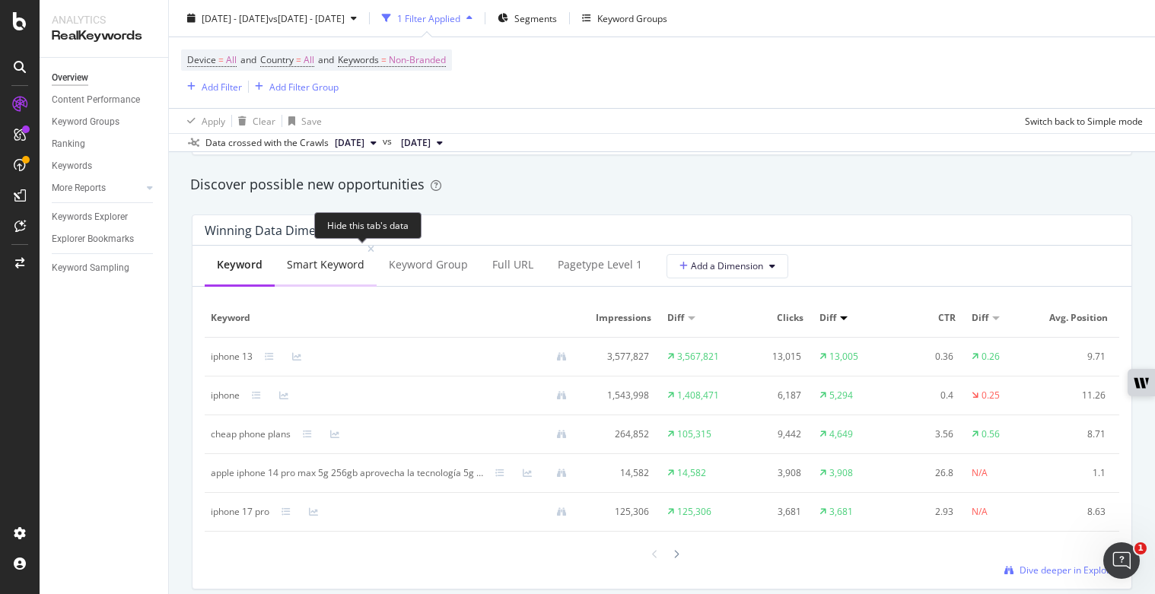
click at [345, 256] on div "Smart Keyword" at bounding box center [326, 266] width 102 height 42
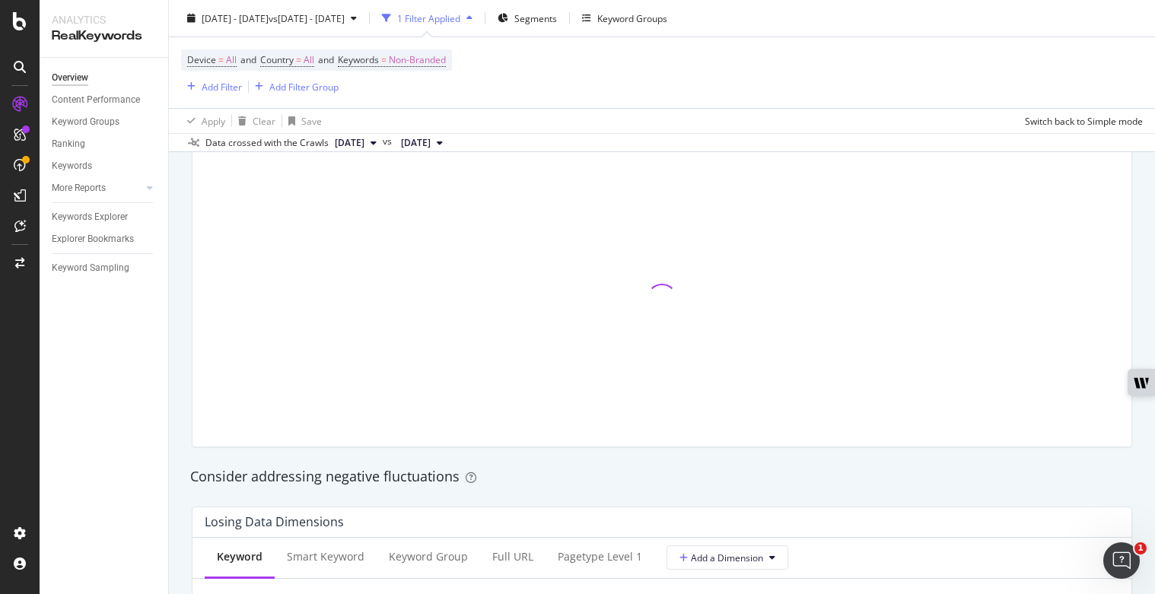
scroll to position [1550, 0]
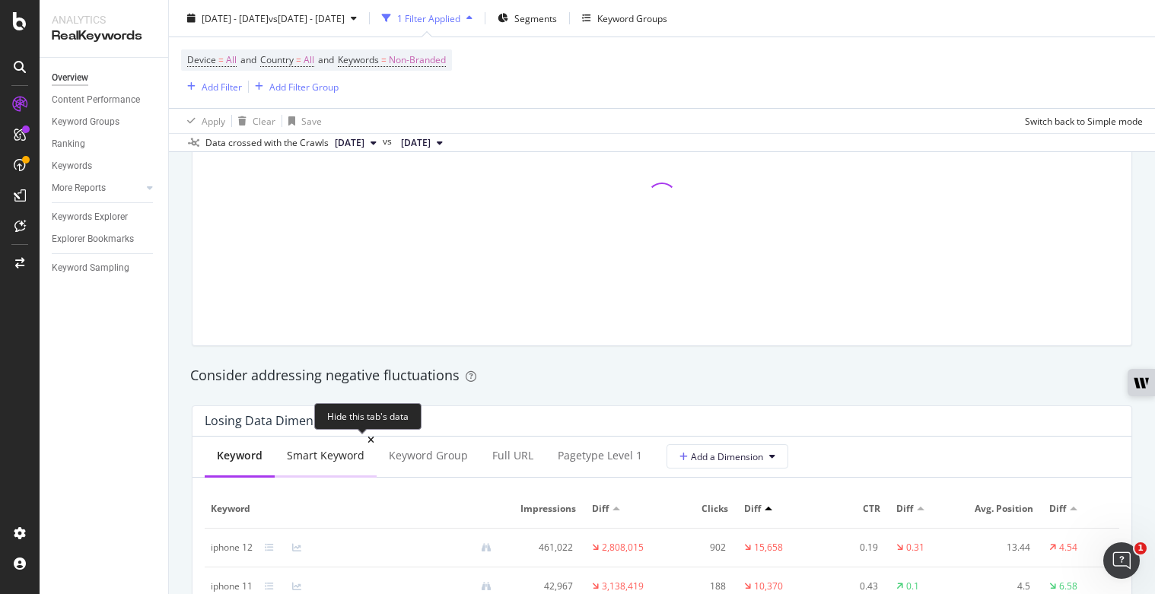
click at [312, 448] on div "Smart Keyword" at bounding box center [326, 455] width 78 height 15
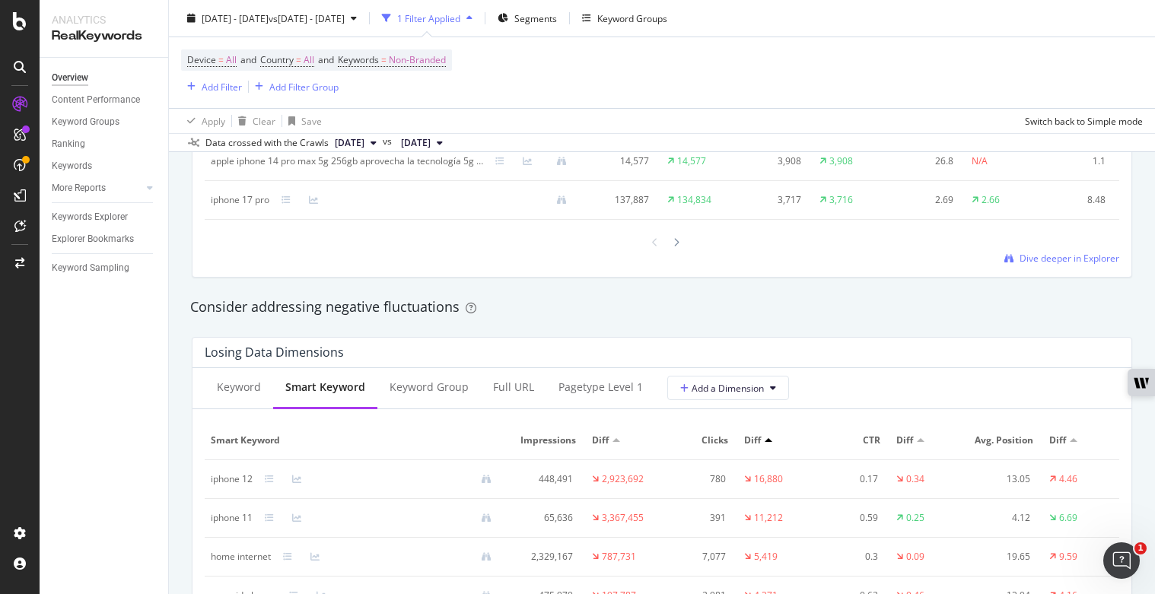
scroll to position [1650, 0]
